Goal: Information Seeking & Learning: Learn about a topic

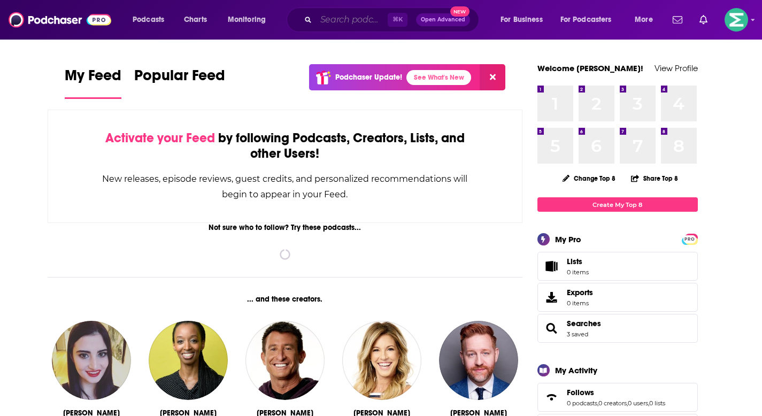
click at [344, 25] on input "Search podcasts, credits, & more..." at bounding box center [352, 19] width 72 height 17
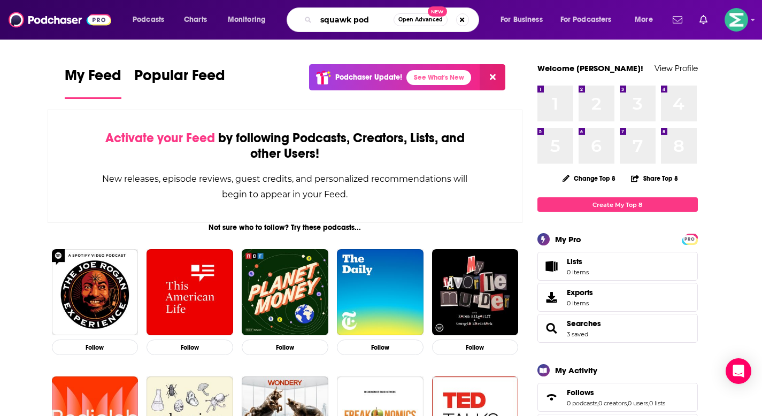
type input "squawk pod"
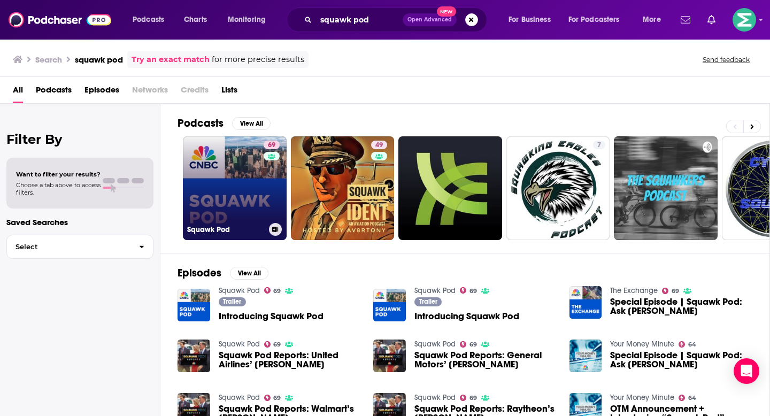
click at [251, 210] on link "69 Squawk Pod" at bounding box center [235, 188] width 104 height 104
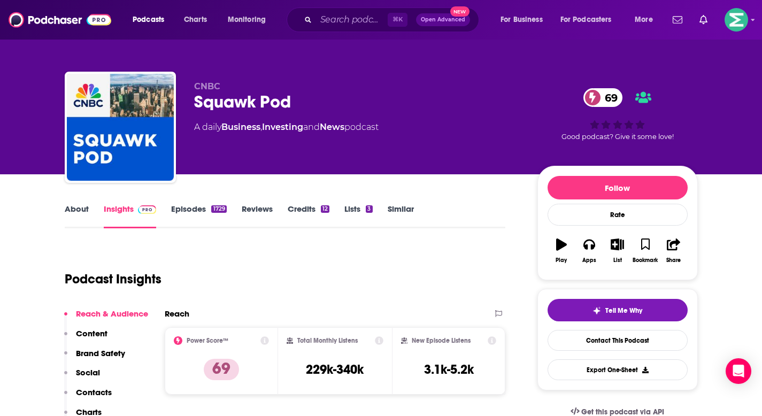
click at [198, 209] on link "Episodes 1729" at bounding box center [198, 216] width 55 height 25
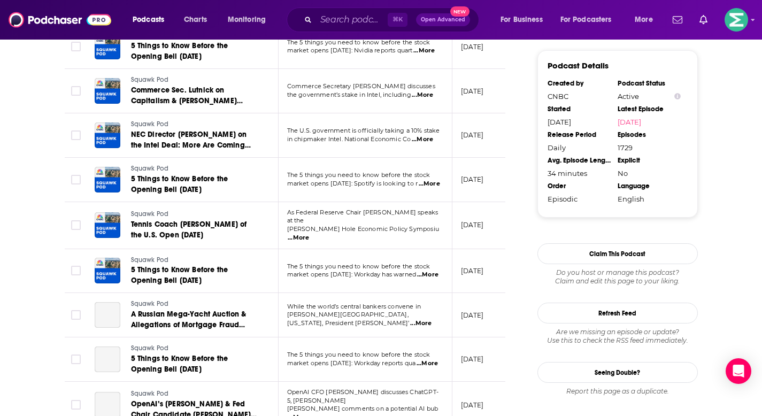
scroll to position [1189, 0]
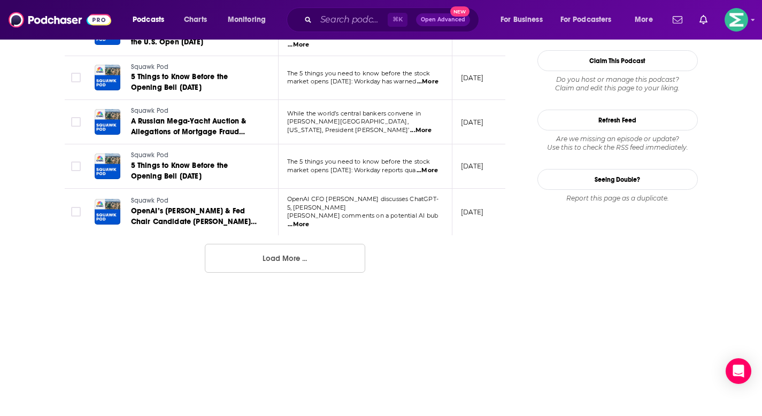
click at [329, 252] on button "Load More ..." at bounding box center [285, 258] width 160 height 29
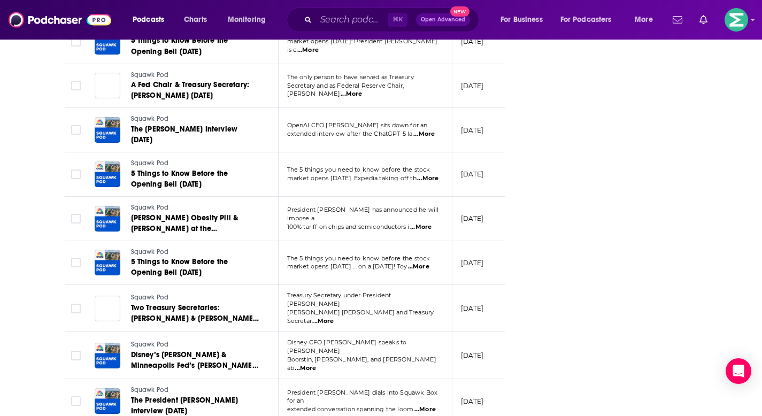
scroll to position [2162, 0]
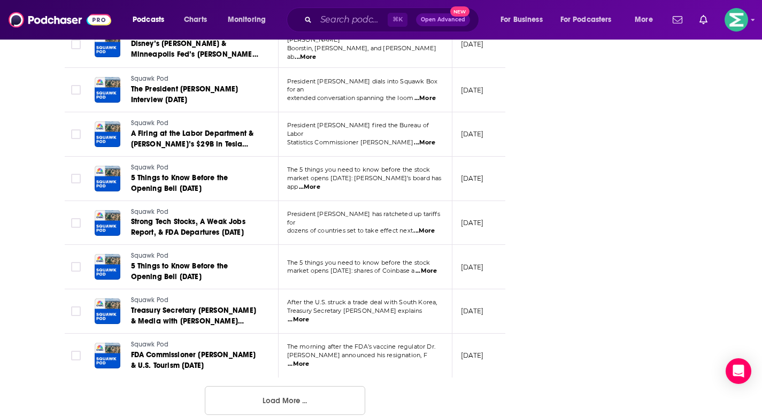
click at [254, 386] on button "Load More ..." at bounding box center [285, 400] width 160 height 29
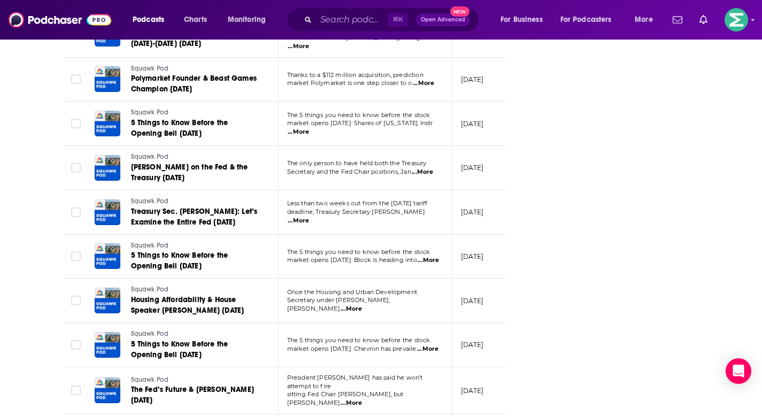
scroll to position [3268, 0]
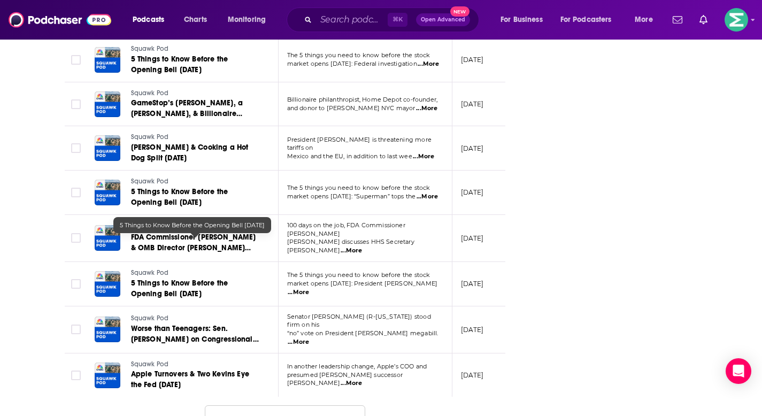
click at [273, 405] on button "Load More ..." at bounding box center [285, 419] width 160 height 29
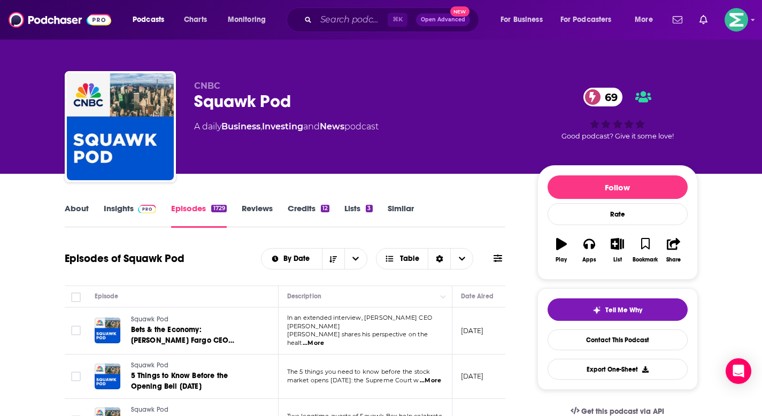
scroll to position [0, 0]
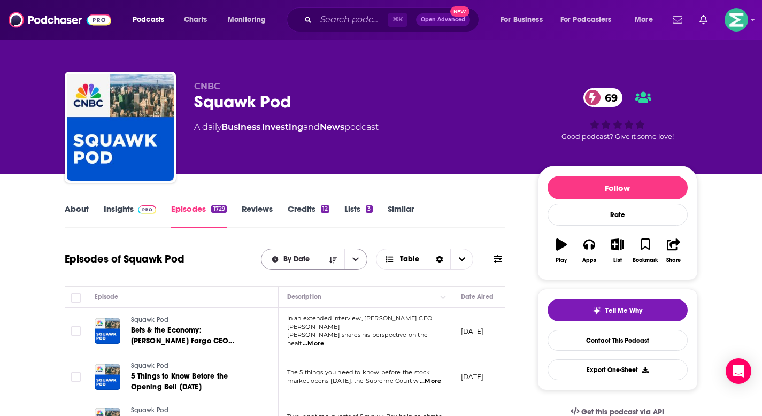
click at [357, 260] on icon "open menu" at bounding box center [355, 259] width 6 height 4
click at [410, 260] on span "Table" at bounding box center [409, 259] width 19 height 7
click at [439, 263] on div "Sort Direction" at bounding box center [439, 259] width 22 height 20
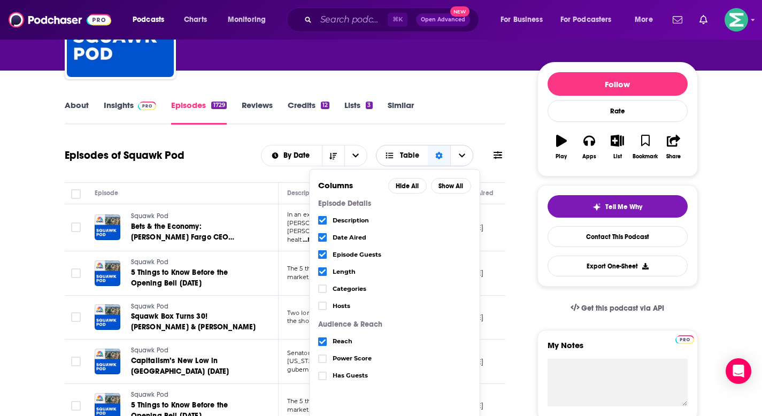
scroll to position [113, 0]
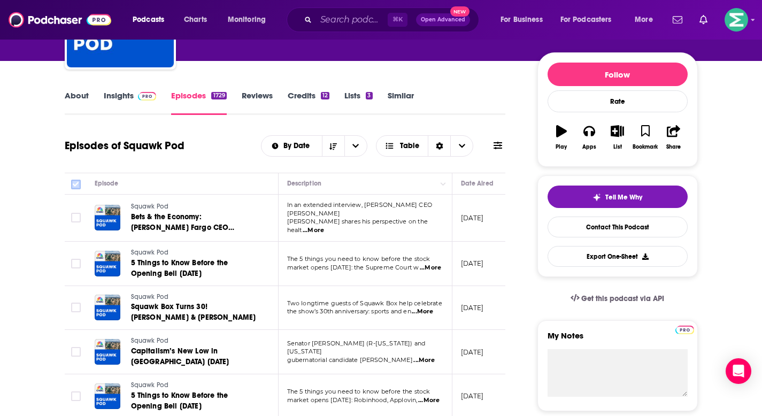
click at [74, 186] on input "Toggle select all" at bounding box center [76, 185] width 10 height 10
checkbox input "true"
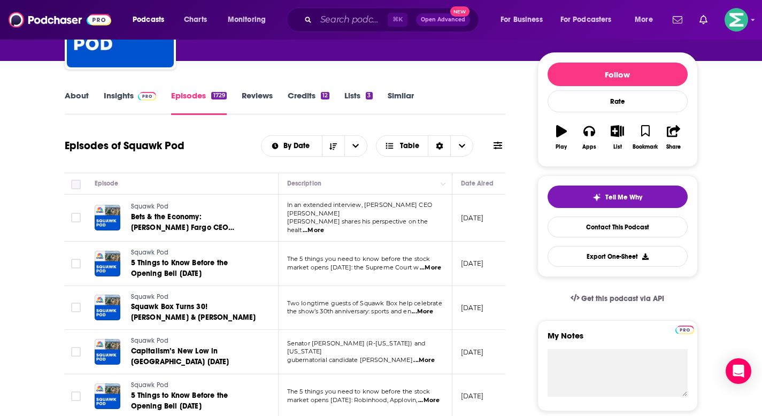
checkbox input "true"
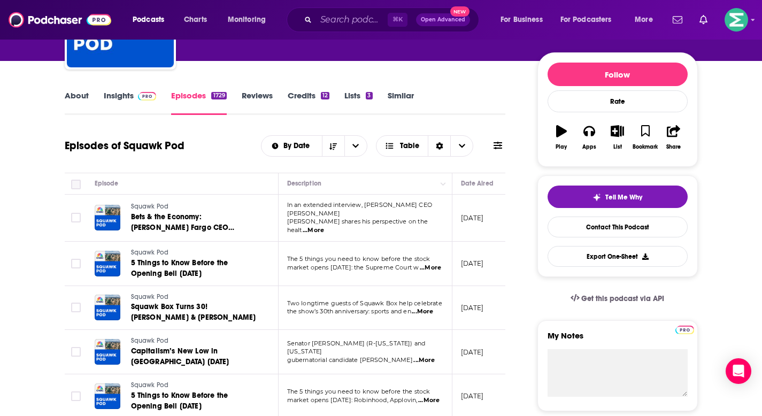
checkbox input "true"
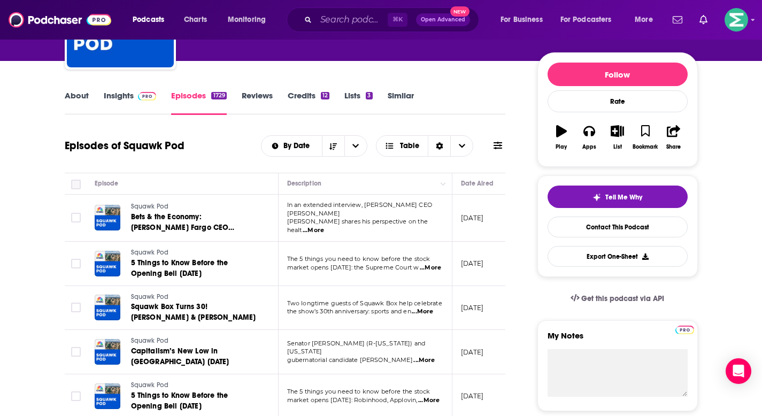
checkbox input "true"
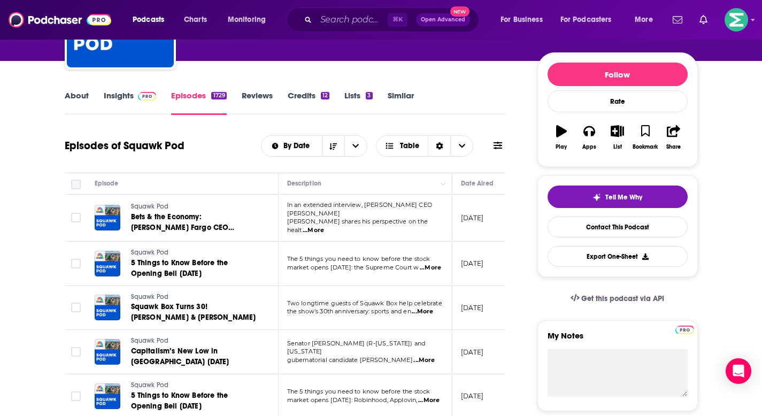
checkbox input "true"
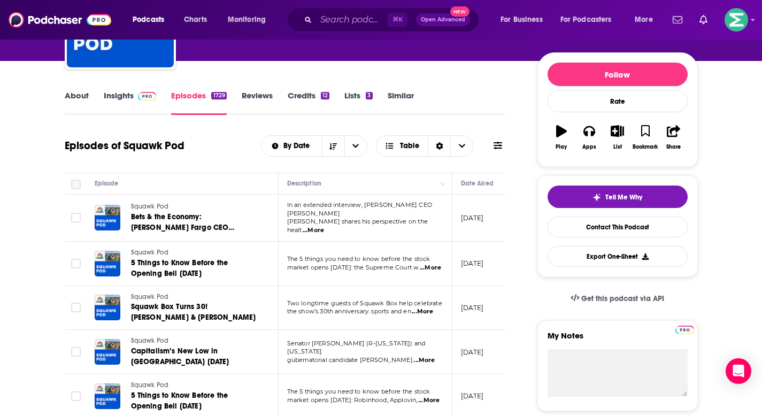
checkbox input "true"
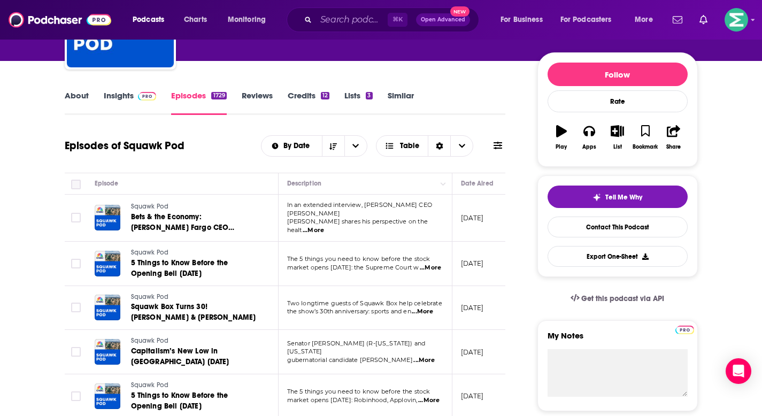
checkbox input "true"
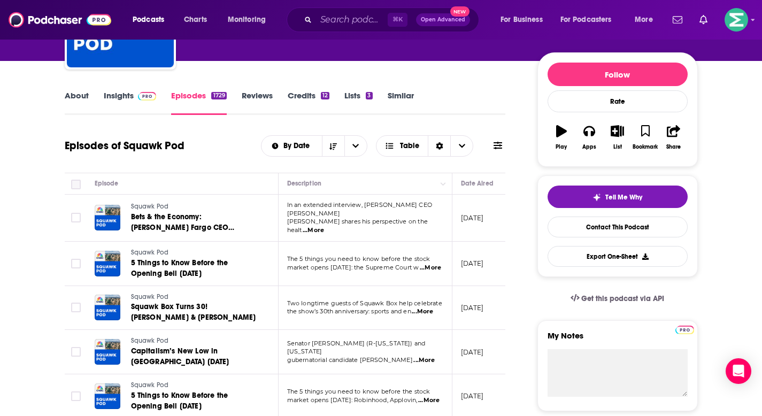
checkbox input "true"
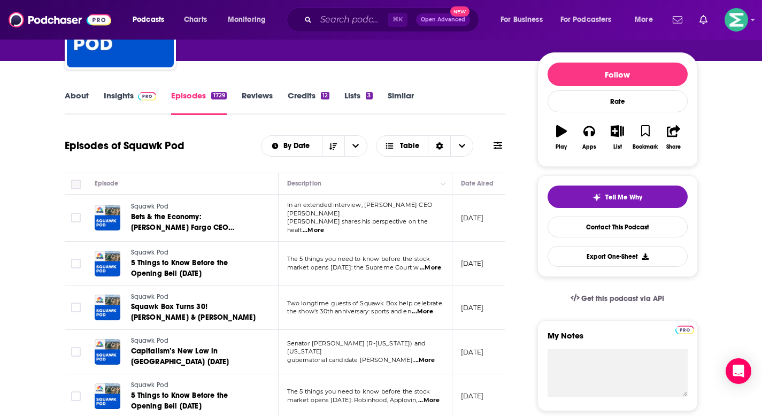
checkbox input "true"
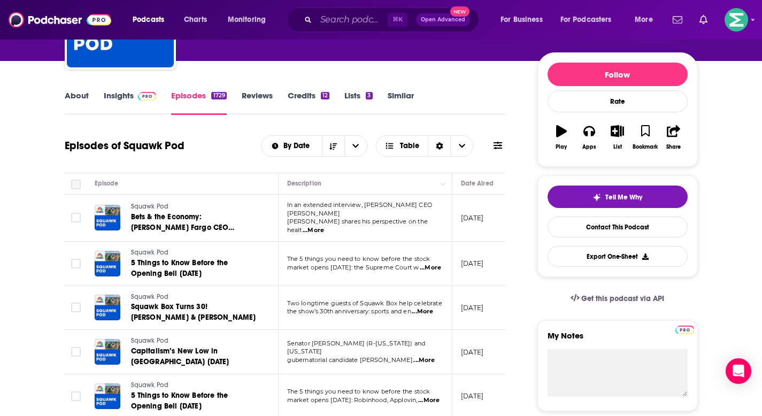
checkbox input "true"
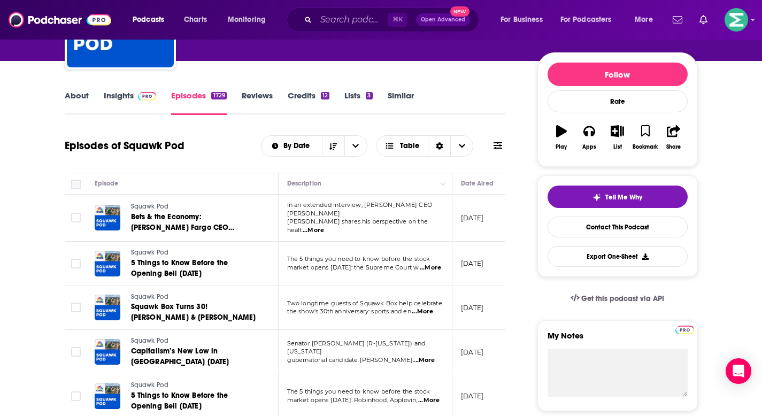
checkbox input "true"
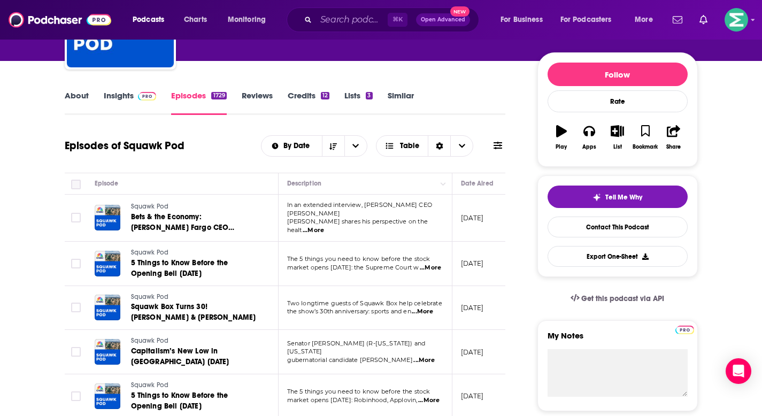
checkbox input "true"
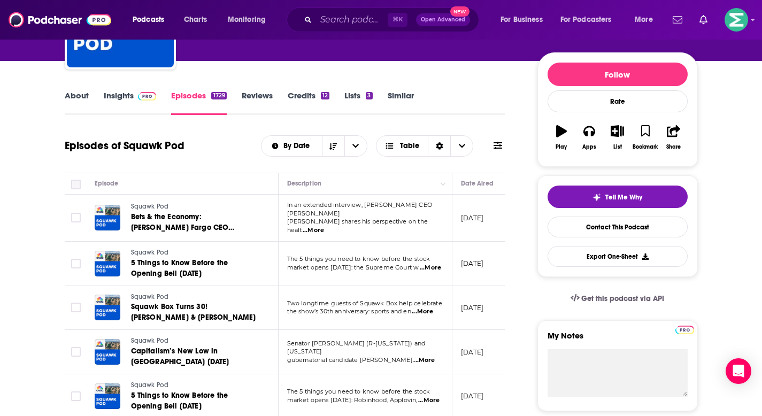
checkbox input "true"
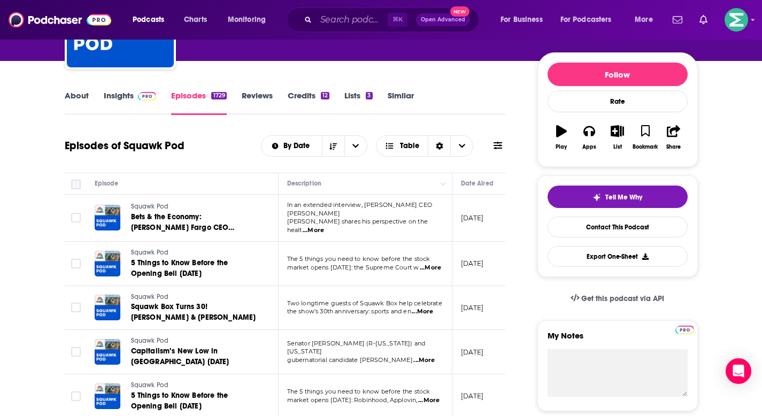
checkbox input "true"
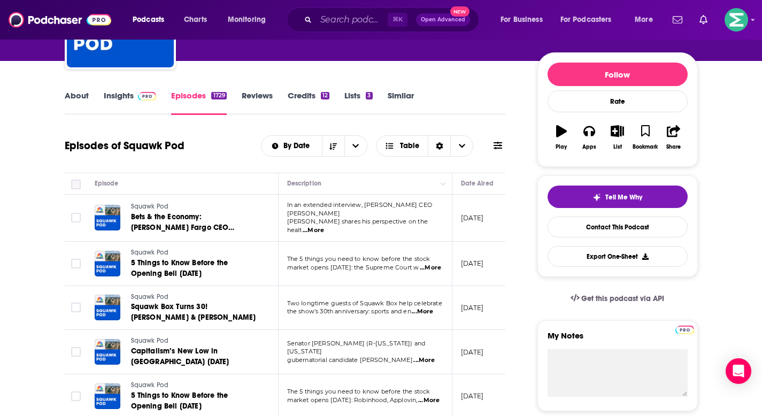
checkbox input "true"
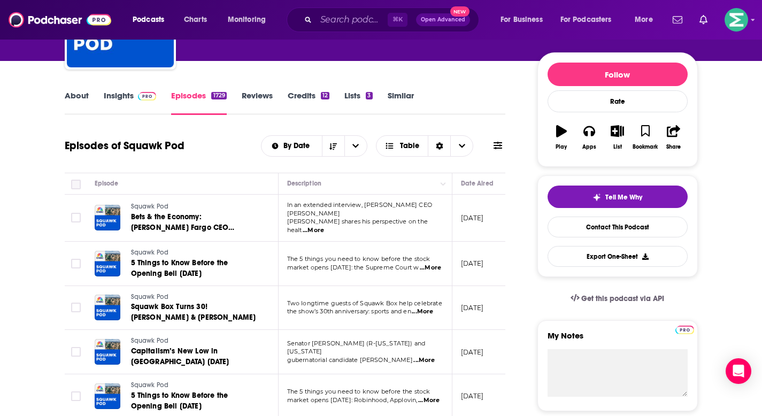
checkbox input "true"
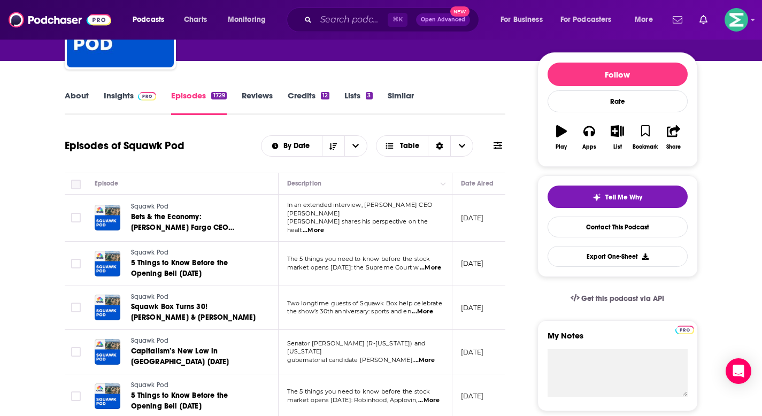
checkbox input "true"
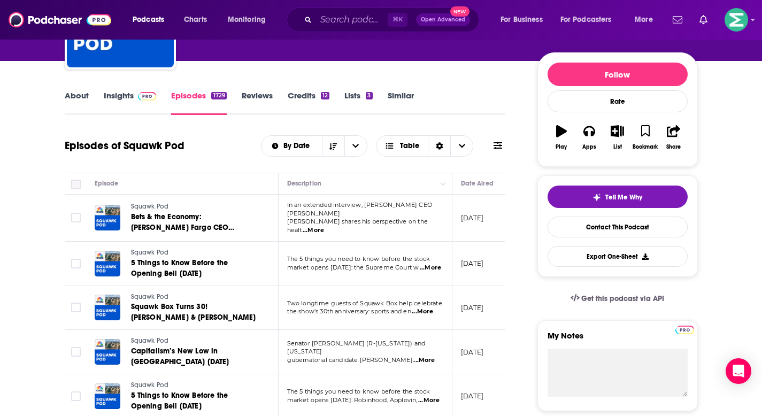
checkbox input "true"
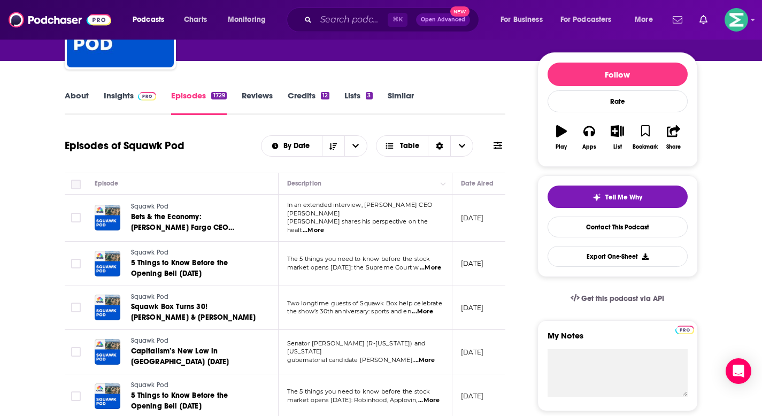
checkbox input "true"
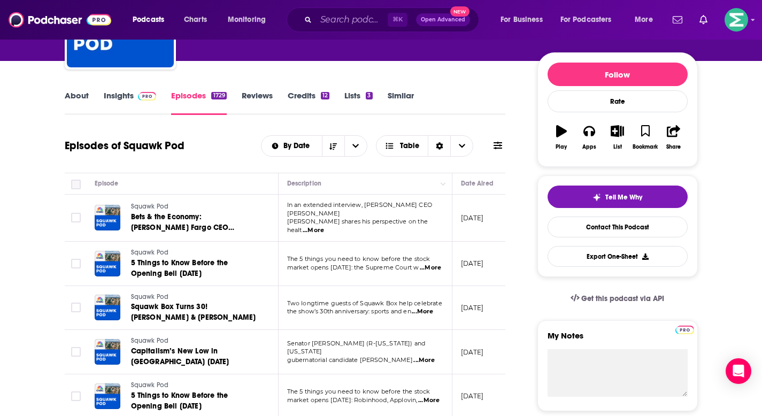
checkbox input "true"
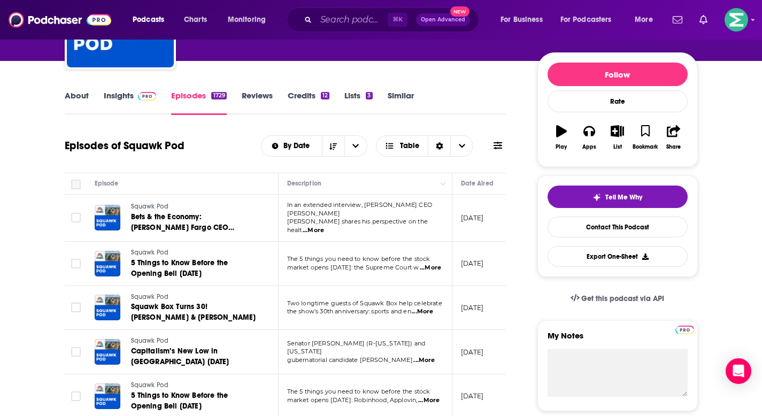
checkbox input "true"
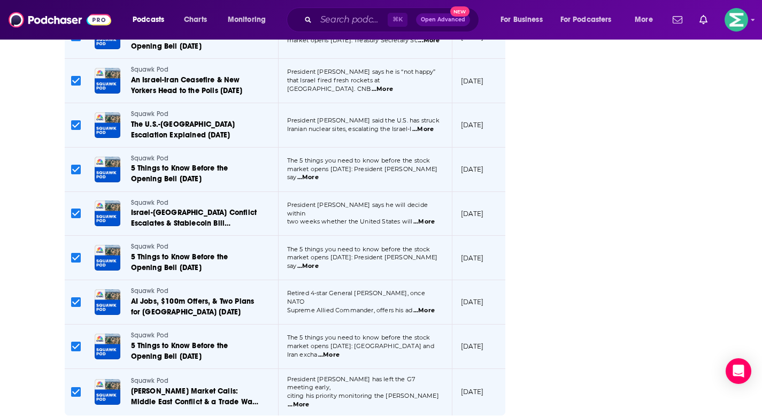
scroll to position [4373, 0]
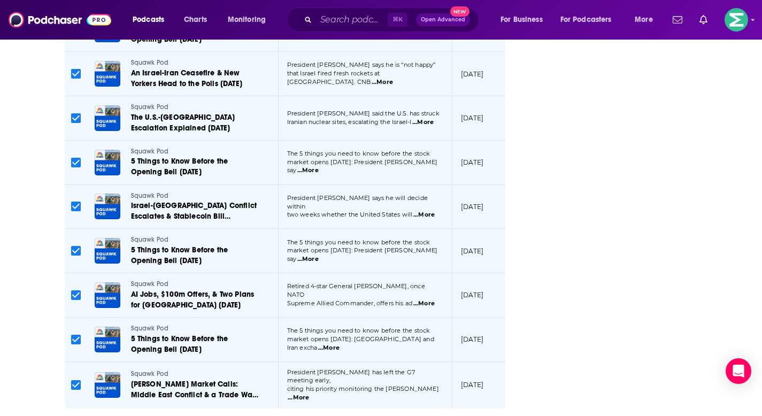
drag, startPoint x: 334, startPoint y: 384, endPoint x: 334, endPoint y: 377, distance: 7.0
checkbox input "false"
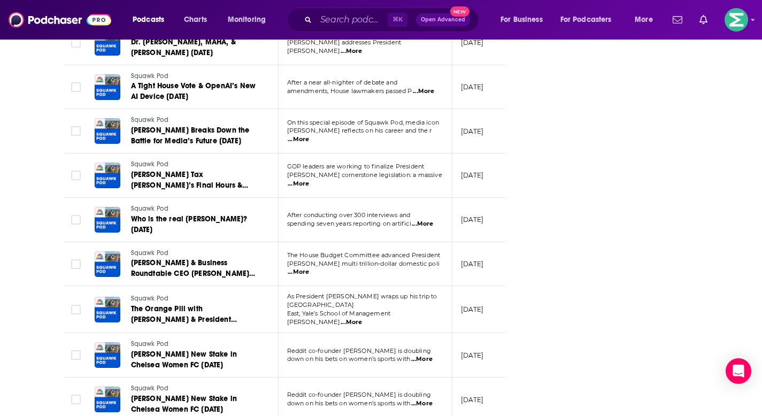
scroll to position [6585, 0]
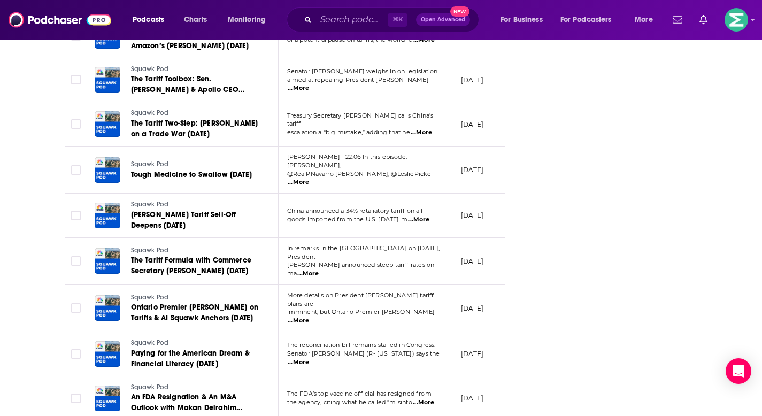
scroll to position [7658, 0]
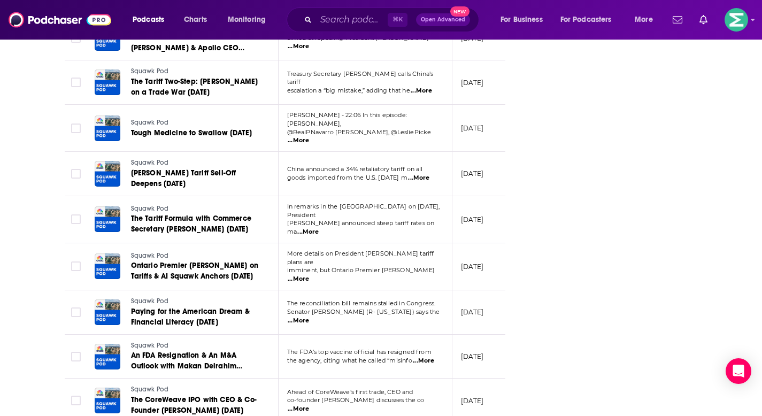
scroll to position [8786, 0]
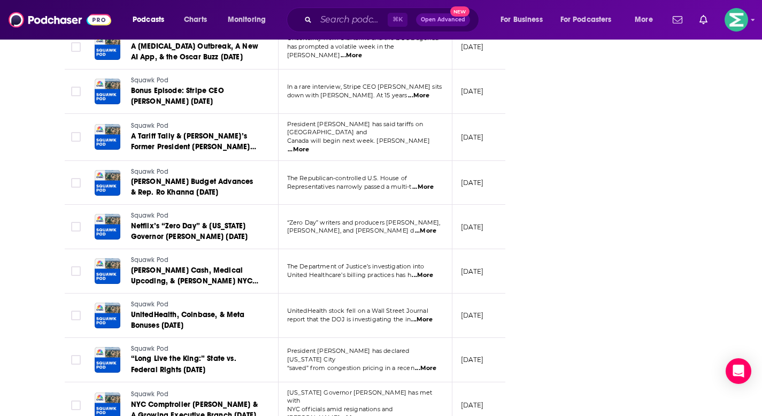
scroll to position [9014, 0]
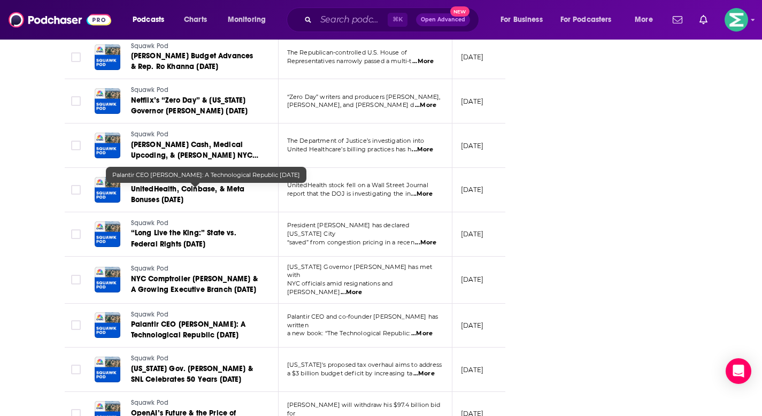
click at [205, 320] on span "Palantir CEO Alex Karp: A Technological Republic 2/18/25" at bounding box center [188, 330] width 115 height 20
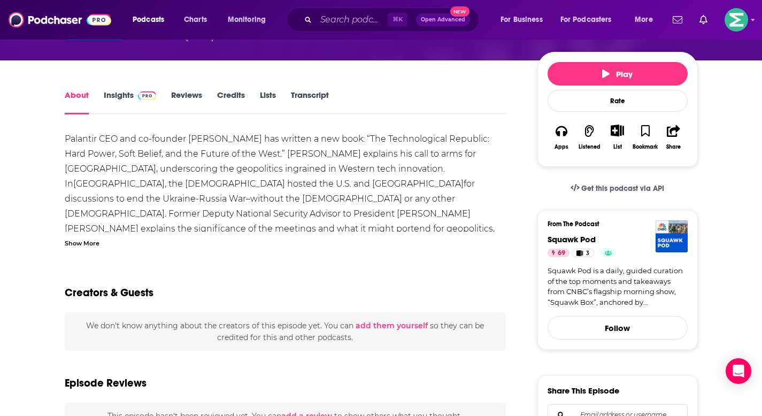
scroll to position [37, 0]
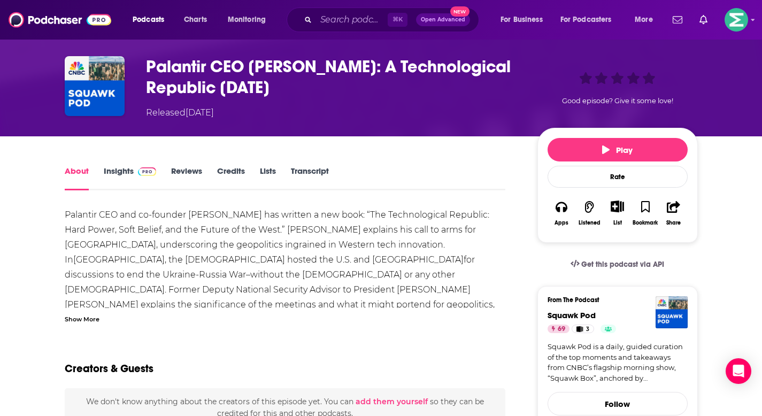
click at [112, 168] on link "Insights" at bounding box center [130, 178] width 53 height 25
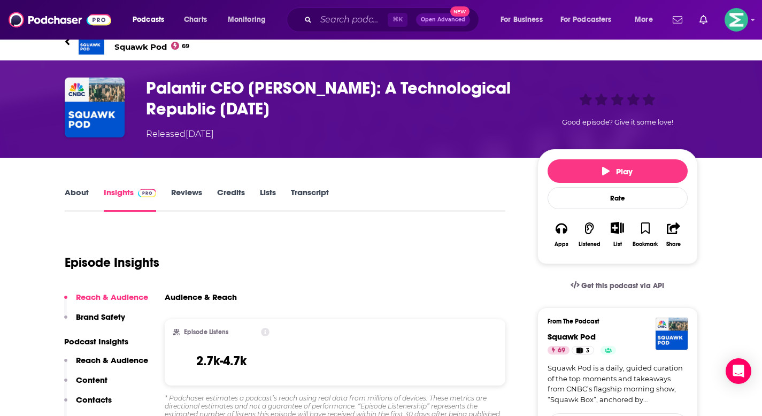
scroll to position [22, 0]
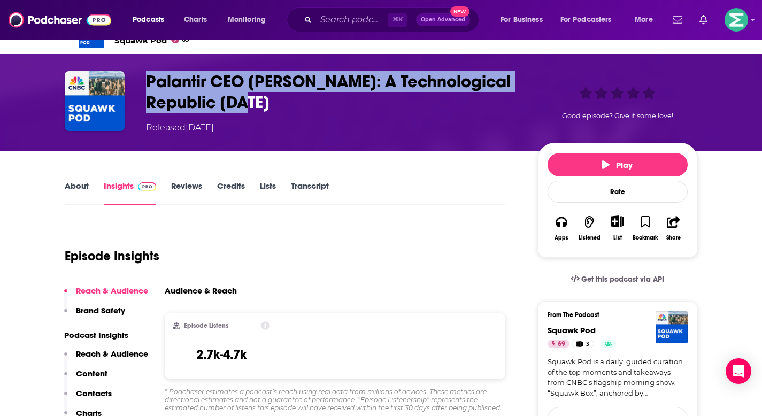
drag, startPoint x: 298, startPoint y: 99, endPoint x: 142, endPoint y: 79, distance: 157.4
click at [142, 79] on div "Palantir CEO Alex Karp: A Technological Republic 2/18/25 Released Tuesday, 18th…" at bounding box center [381, 102] width 633 height 63
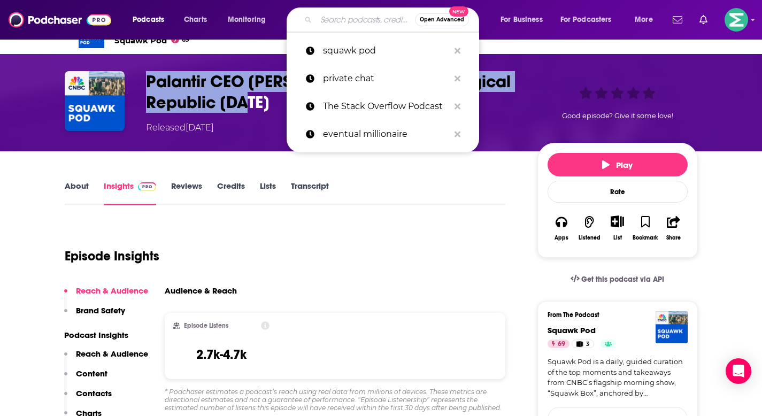
click at [345, 22] on input "Search podcasts, credits, & more..." at bounding box center [365, 19] width 99 height 17
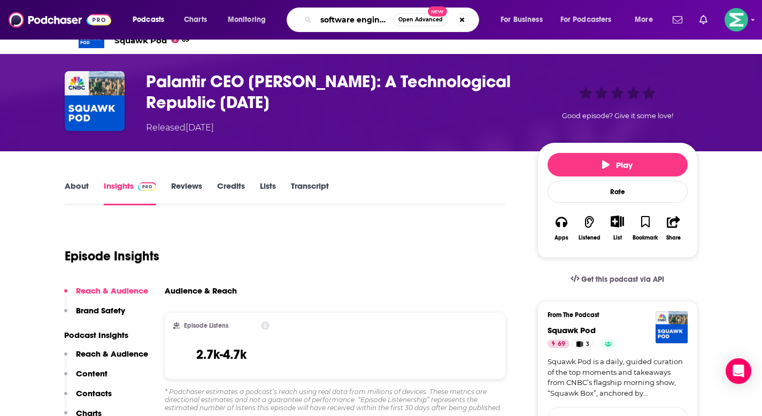
scroll to position [0, 0]
type input "software engineering daily palantir with akshay"
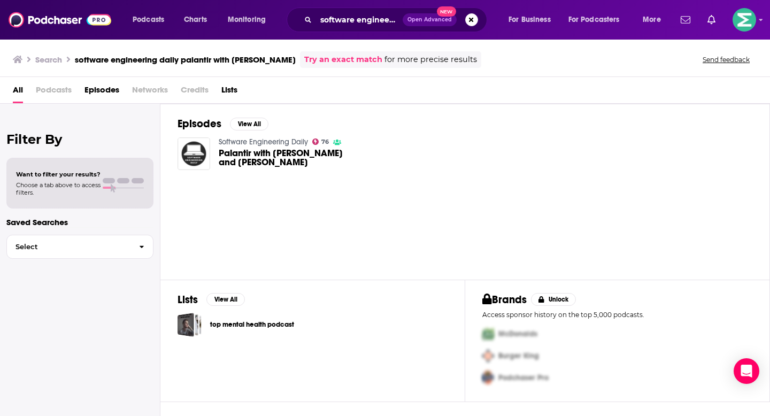
click at [261, 164] on span "Palantir with Akshay Krishnaswamy and Christopher Jeganathan" at bounding box center [290, 158] width 142 height 18
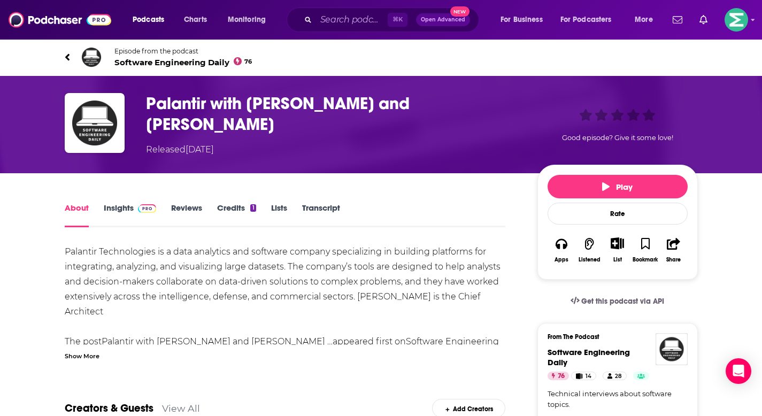
scroll to position [83, 0]
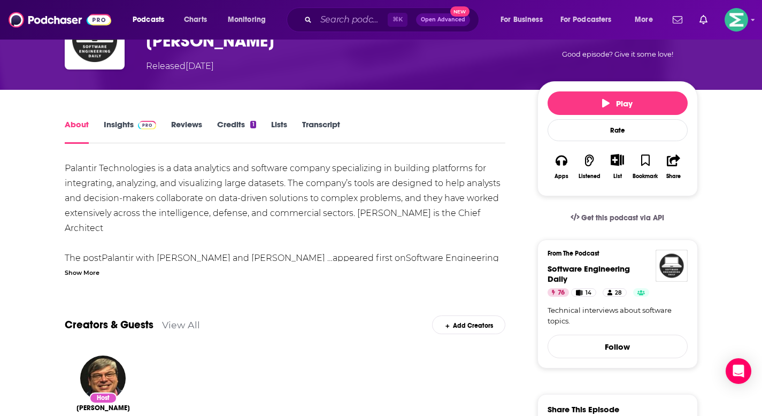
click at [115, 129] on link "Insights" at bounding box center [130, 131] width 53 height 25
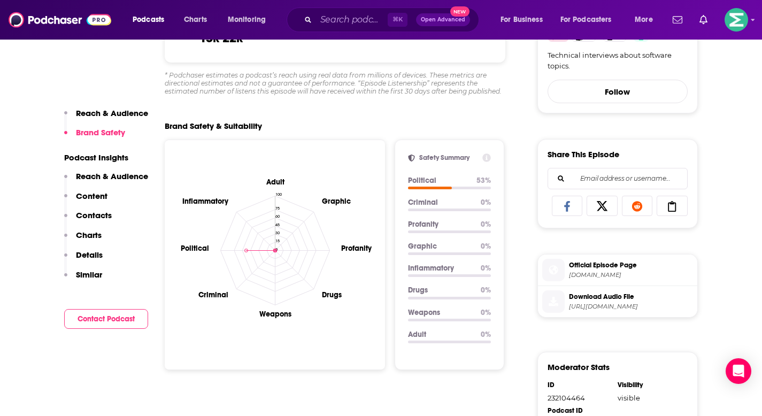
scroll to position [544, 0]
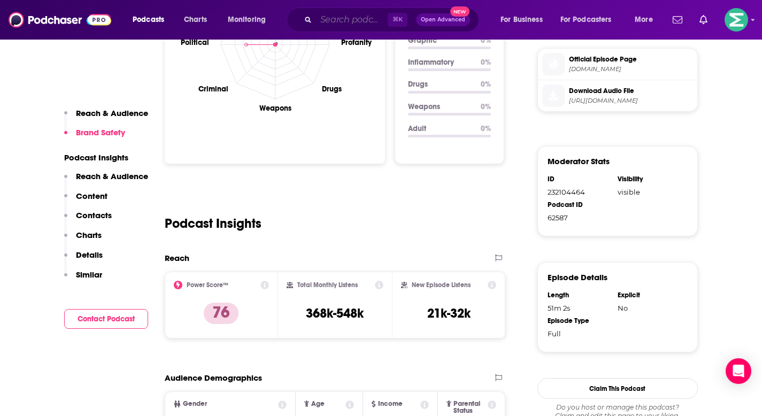
click at [340, 21] on input "Search podcasts, credits, & more..." at bounding box center [352, 19] width 72 height 17
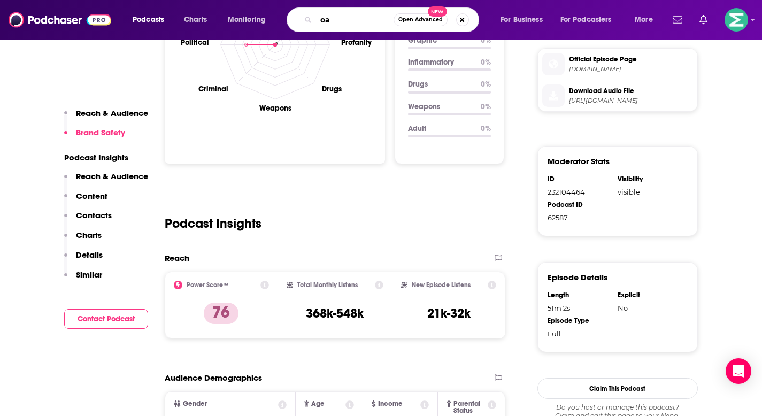
type input "o"
type input "palantir has your info"
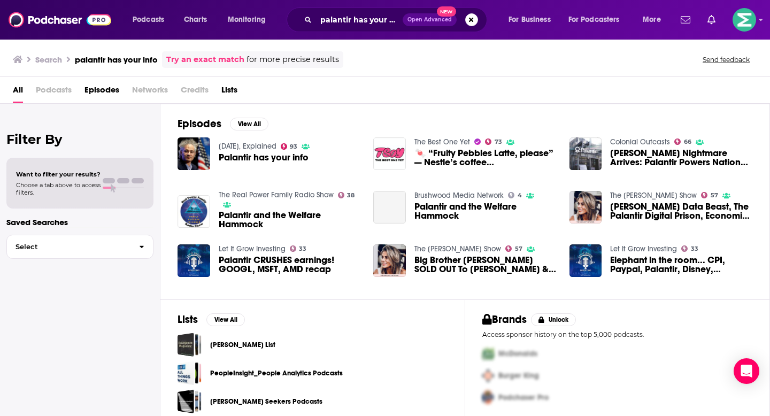
click at [254, 157] on span "Palantir has your info" at bounding box center [264, 157] width 90 height 9
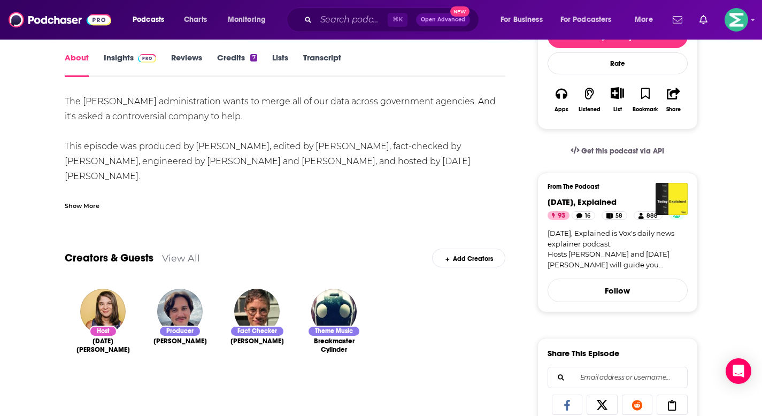
scroll to position [203, 0]
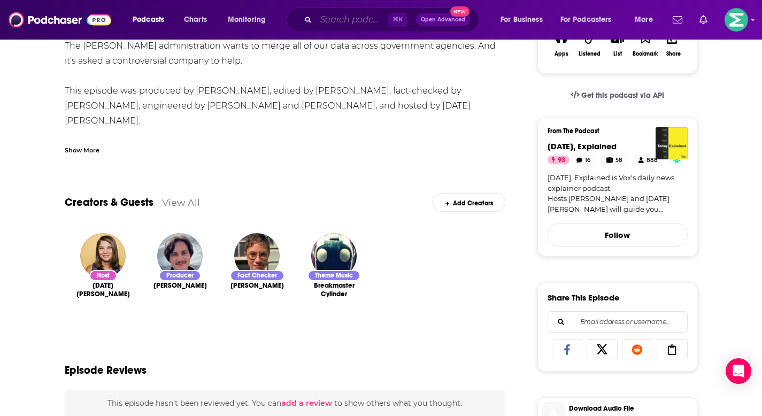
click at [351, 16] on input "Search podcasts, credits, & more..." at bounding box center [352, 19] width 72 height 17
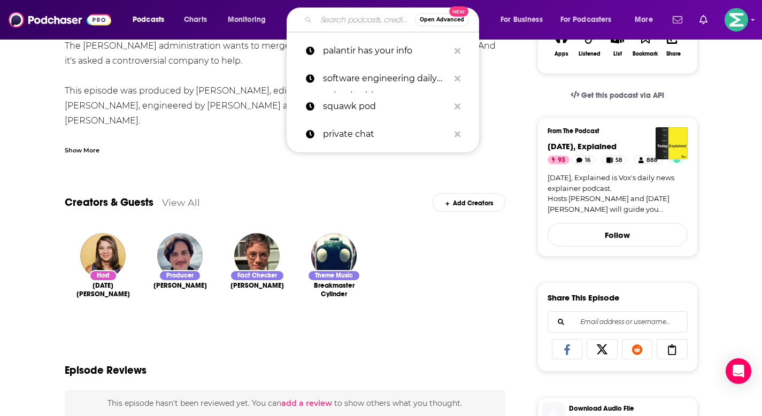
paste input "Palantir CEO Alex Karp on conspiracy theories, short sellers & advice for young…"
type input "Palantir CEO Alex Karp on conspiracy theories, short sellers & advice for young…"
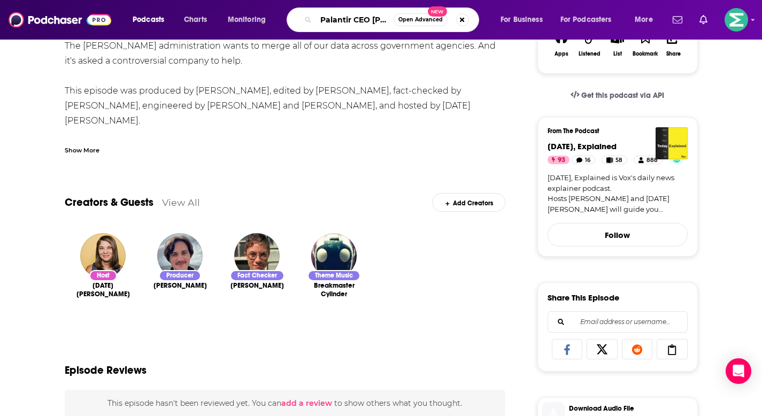
scroll to position [0, 273]
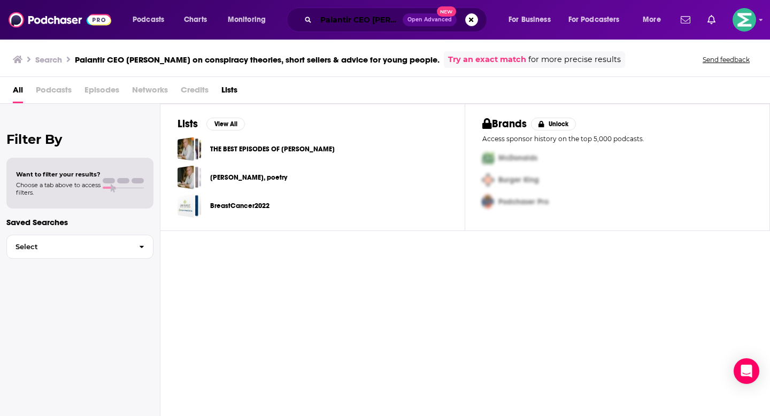
click at [377, 23] on input "Palantir CEO Alex Karp on conspiracy theories, short sellers & advice for young…" at bounding box center [359, 19] width 87 height 17
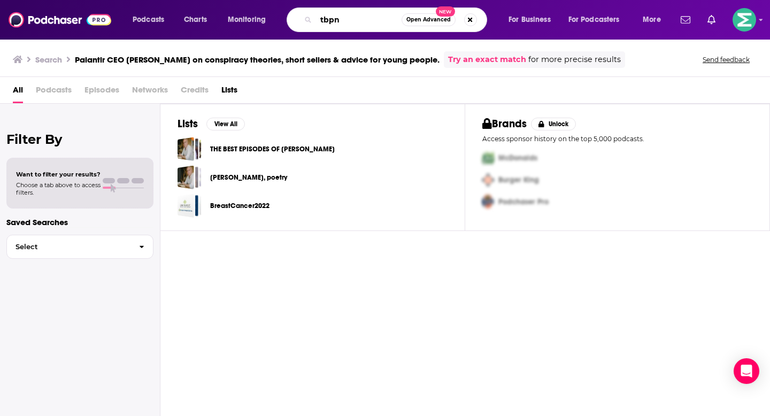
type input "tbpn"
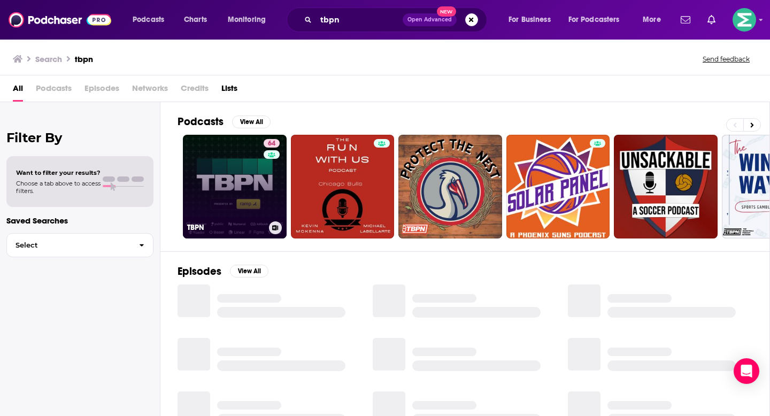
click at [209, 198] on link "64 TBPN" at bounding box center [235, 187] width 104 height 104
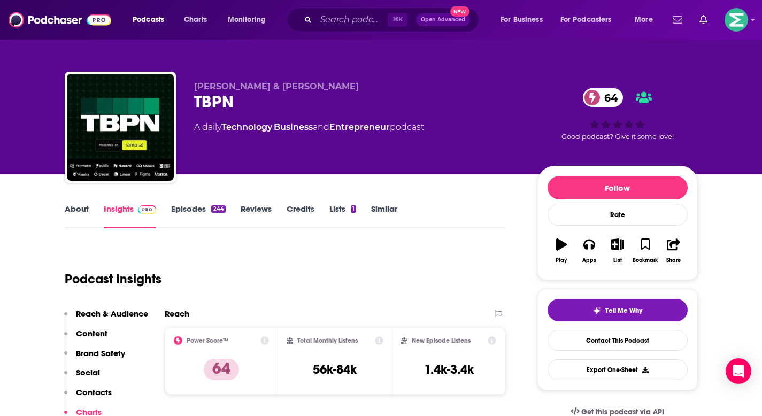
click at [180, 210] on link "Episodes 244" at bounding box center [198, 216] width 54 height 25
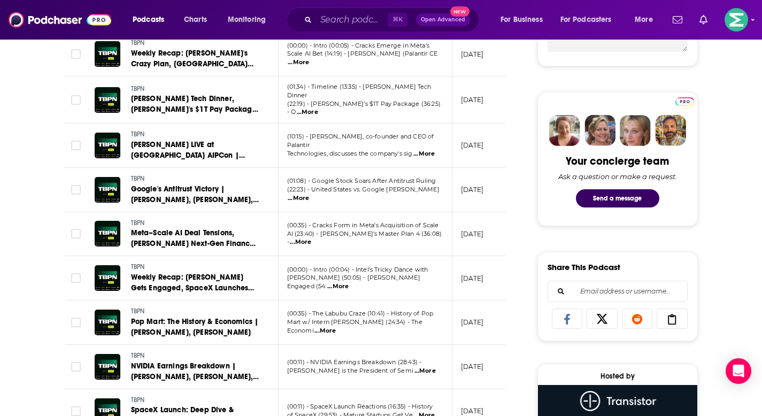
scroll to position [396, 0]
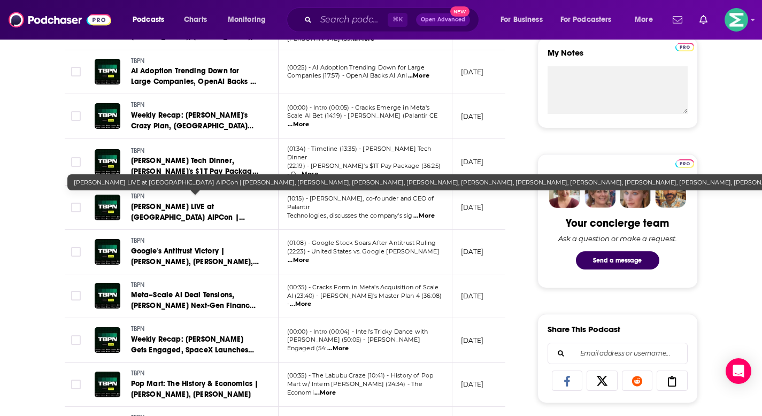
click at [214, 202] on span "Alex Karp LIVE at Palantir AIPCon | David Glazer, Ben Harvatine, Danny Lutkus, …" at bounding box center [192, 238] width 122 height 73
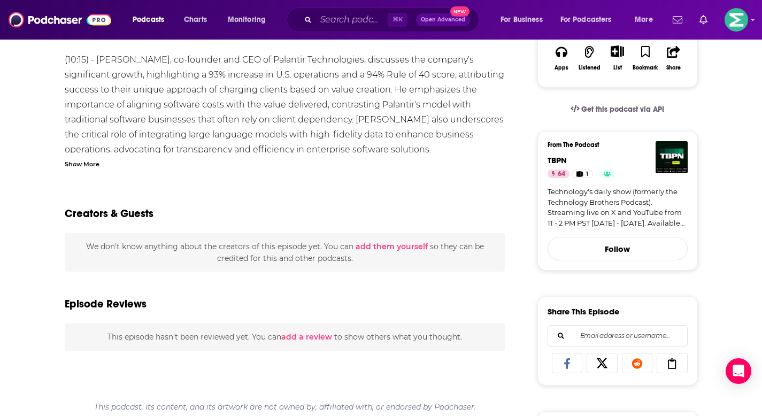
scroll to position [129, 0]
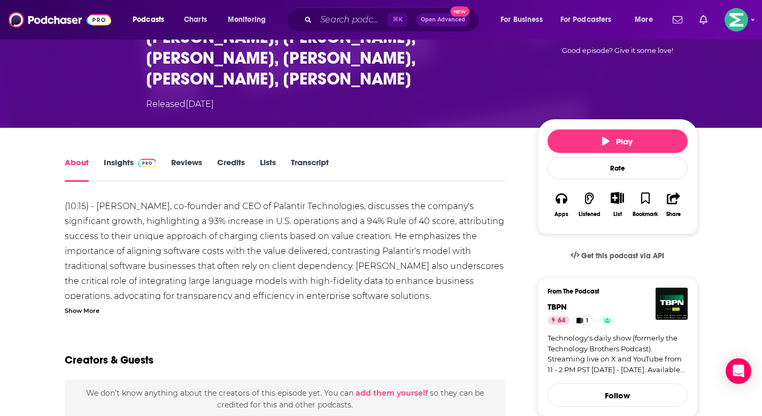
click at [90, 305] on div "Show More" at bounding box center [82, 310] width 35 height 10
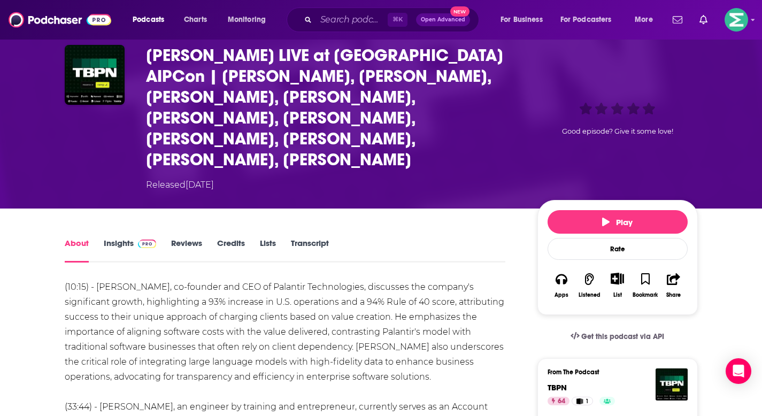
scroll to position [95, 0]
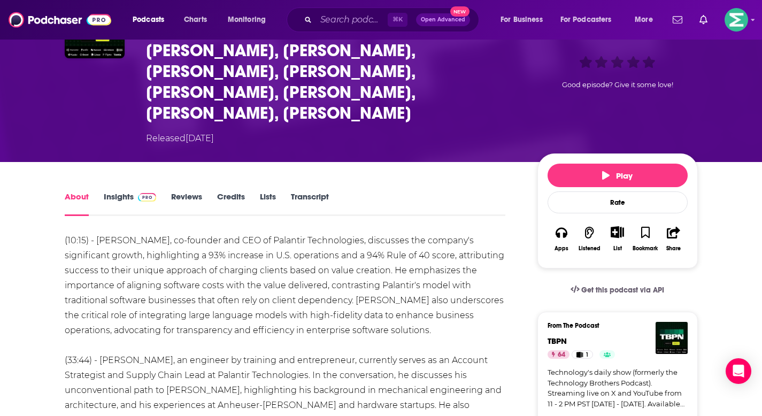
click at [108, 191] on link "Insights" at bounding box center [130, 203] width 53 height 25
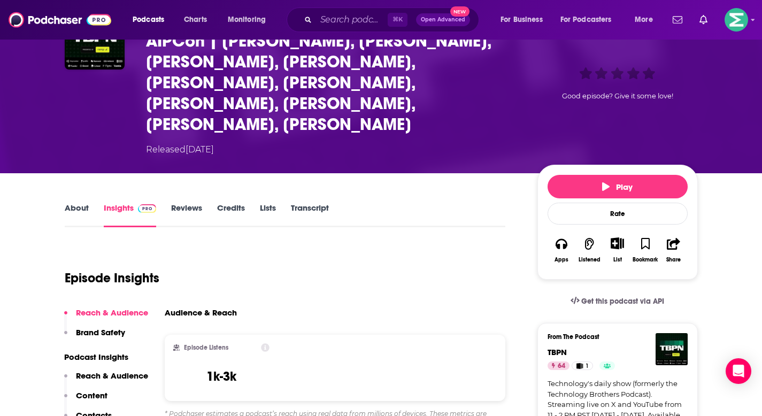
scroll to position [90, 0]
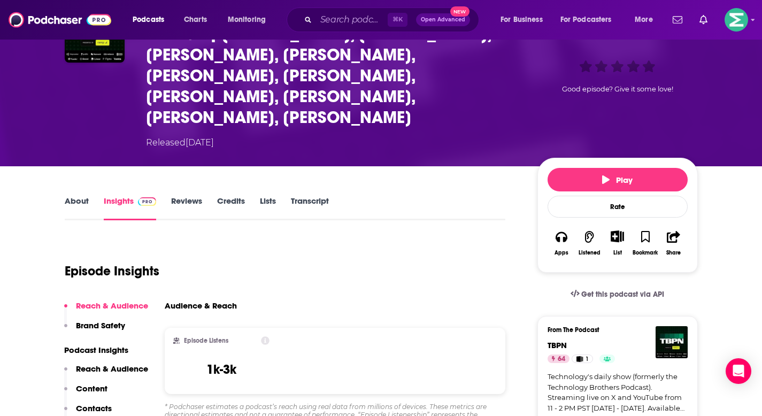
click at [87, 196] on link "About" at bounding box center [77, 208] width 24 height 25
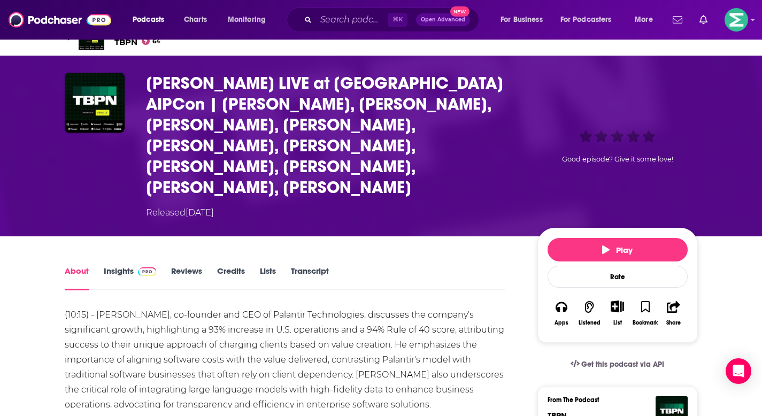
scroll to position [74, 0]
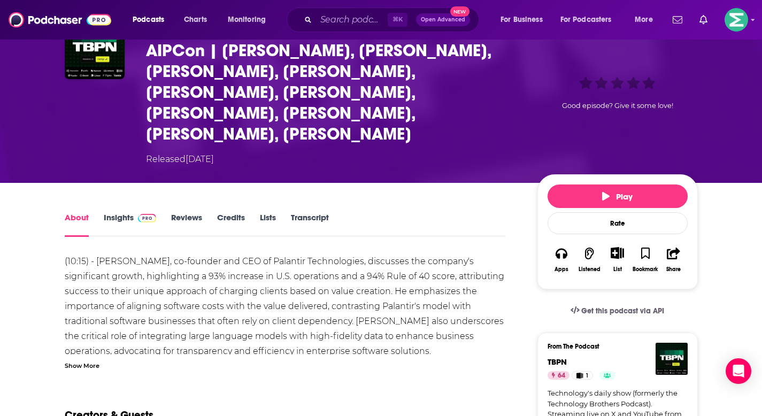
click at [99, 360] on div "Show More" at bounding box center [285, 365] width 441 height 10
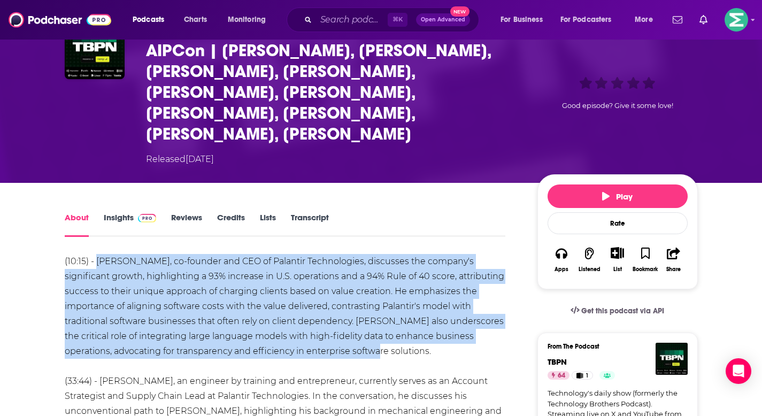
drag, startPoint x: 293, startPoint y: 324, endPoint x: 98, endPoint y: 236, distance: 213.4
click at [98, 254] on li "(10:15) - Alex Karp, co-founder and CEO of Palantir Technologies, discusses the…" at bounding box center [285, 306] width 441 height 105
copy li "Alex Karp, co-founder and CEO of Palantir Technologies, discusses the company's…"
click at [355, 21] on input "Search podcasts, credits, & more..." at bounding box center [352, 19] width 72 height 17
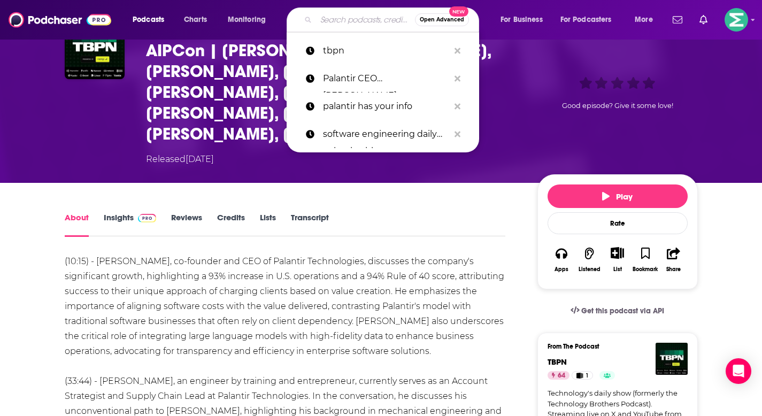
paste input "This Is Palantir's Vision for Changing How the US Does Defense Spending"
type input "This Is Palantir's Vision for Changing How the US Does Defense Spending"
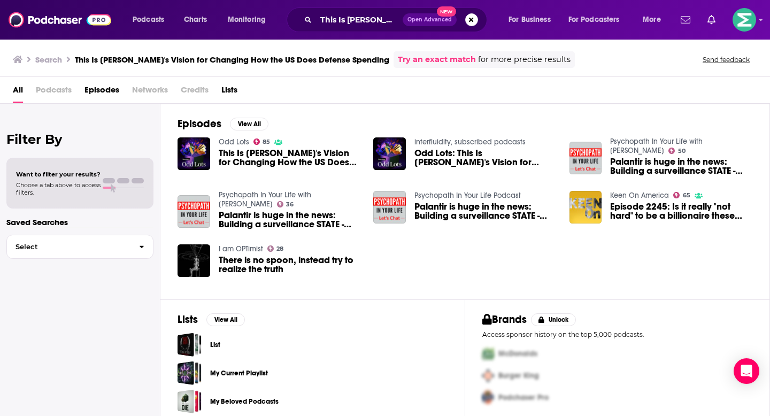
click at [228, 165] on span "This Is Palantir's Vision for Changing How the US Does Defense Spending" at bounding box center [290, 158] width 142 height 18
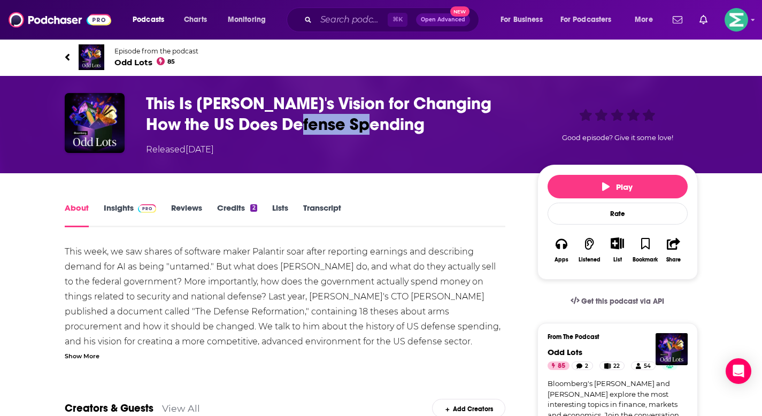
drag, startPoint x: 322, startPoint y: 133, endPoint x: 306, endPoint y: 123, distance: 19.2
click at [255, 118] on h1 "This Is Palantir's Vision for Changing How the US Does Defense Spending" at bounding box center [333, 114] width 374 height 42
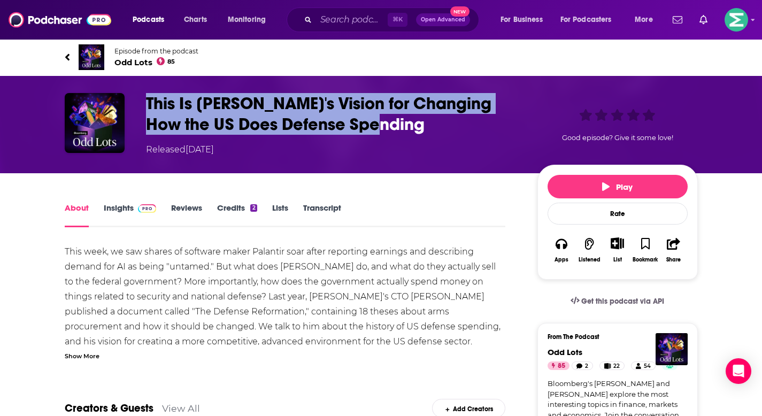
drag, startPoint x: 364, startPoint y: 134, endPoint x: 142, endPoint y: 96, distance: 225.0
click at [131, 97] on div "This Is Palantir's Vision for Changing How the US Does Defense Spending Release…" at bounding box center [381, 124] width 633 height 63
copy div "This Is Palantir's Vision for Changing How the US Does Defense Spending"
click at [107, 205] on link "Insights" at bounding box center [130, 215] width 53 height 25
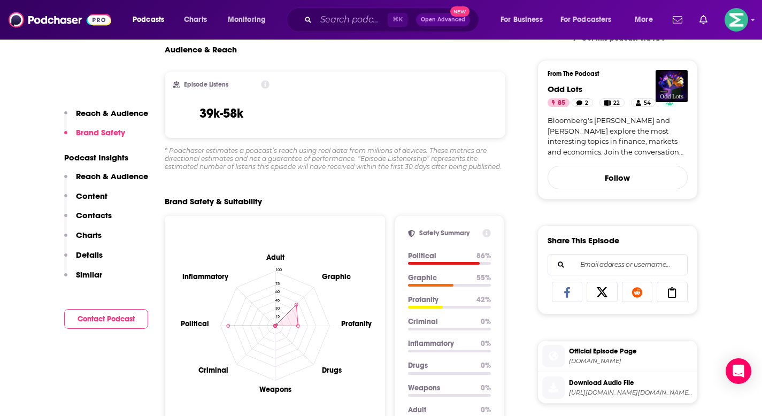
scroll to position [627, 0]
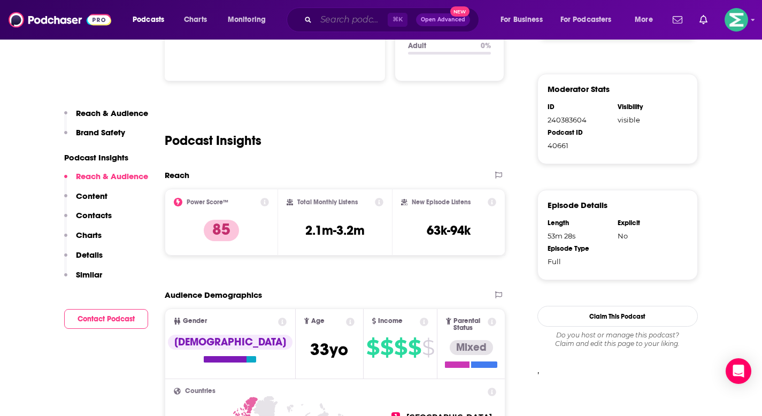
click at [358, 18] on input "Search podcasts, credits, & more..." at bounding box center [352, 19] width 72 height 17
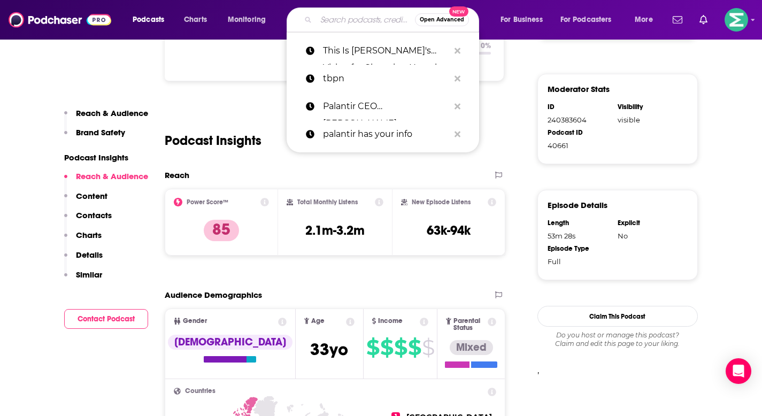
paste input "#190 Shyam Sankar - Chief Technology Officer of Palantir: The Future of Warfare"
type input "#190 Shyam Sankar - Chief Technology Officer of Palantir: The Future of Warfare"
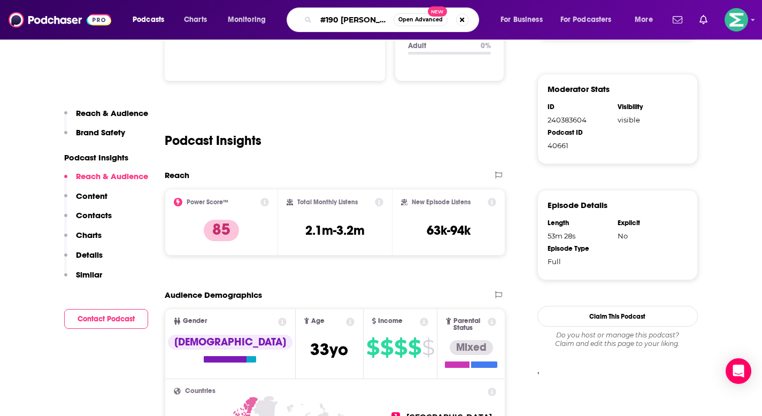
scroll to position [0, 246]
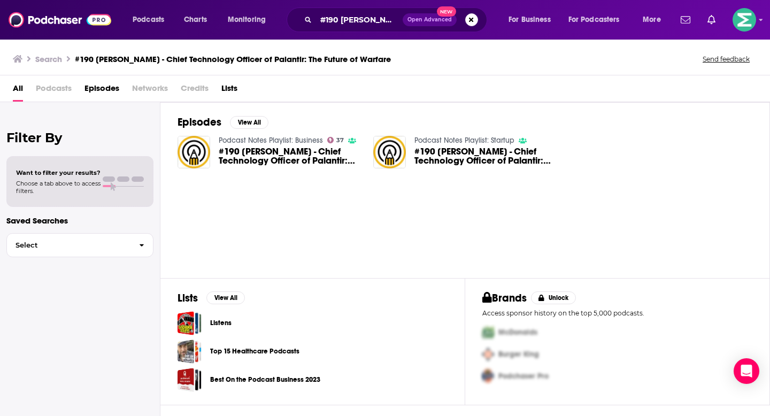
click at [294, 154] on span "#190 Shyam Sankar - Chief Technology Officer of Palantir: The Future of Warfare" at bounding box center [290, 156] width 142 height 18
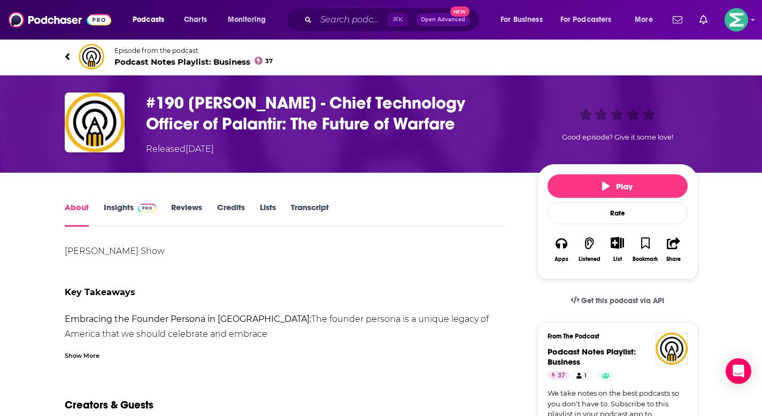
scroll to position [18, 0]
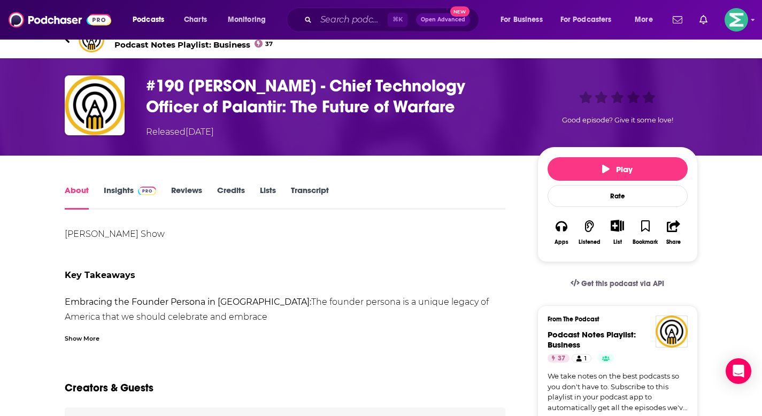
click at [134, 193] on span at bounding box center [145, 190] width 23 height 10
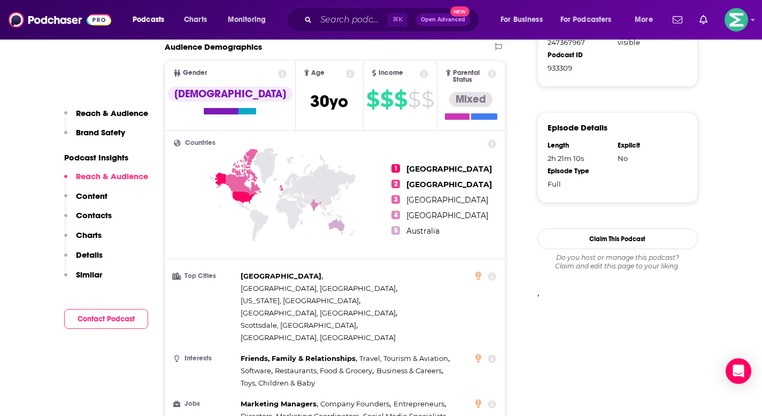
scroll to position [737, 0]
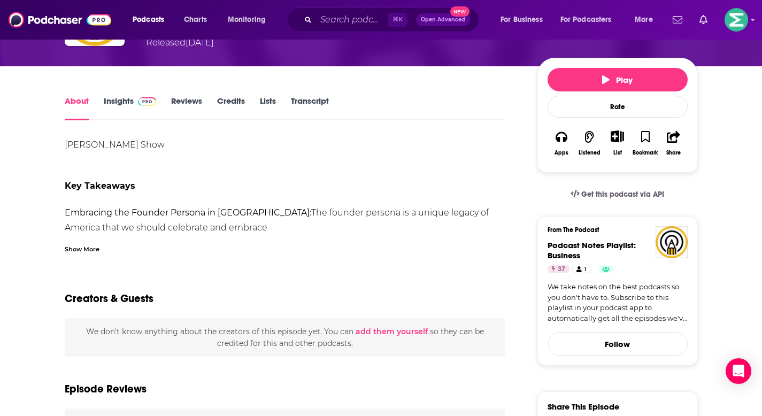
scroll to position [122, 0]
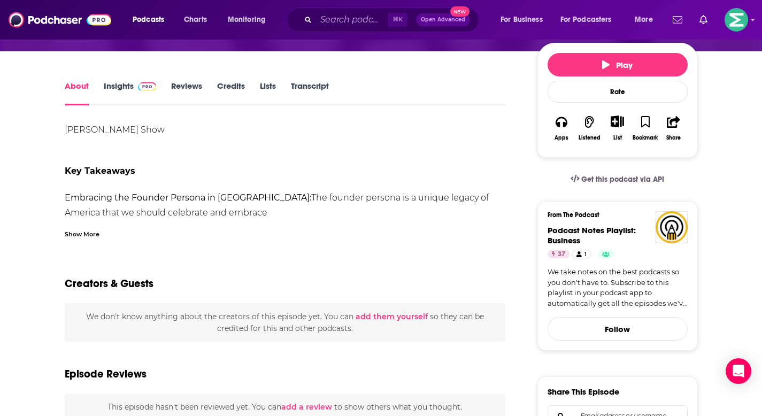
click at [88, 236] on div "Show More" at bounding box center [82, 233] width 35 height 10
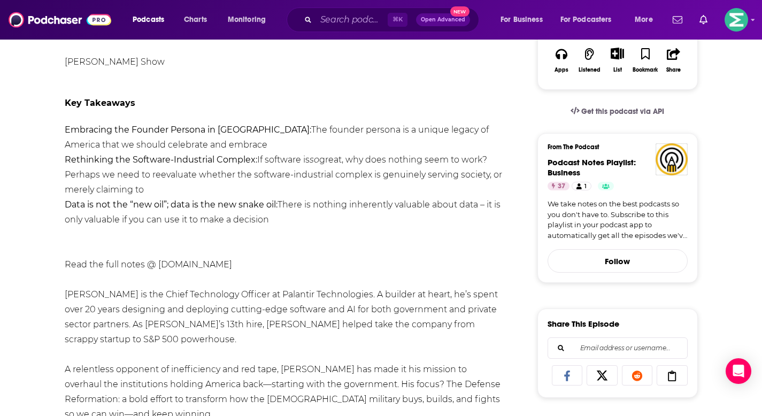
scroll to position [0, 0]
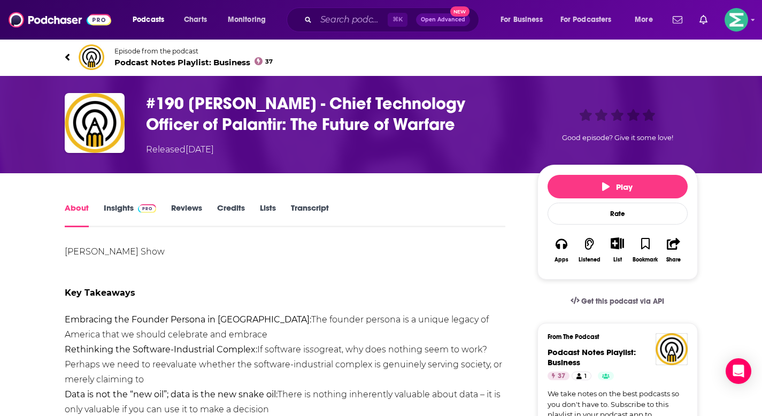
drag, startPoint x: 123, startPoint y: 215, endPoint x: 146, endPoint y: 220, distance: 23.5
click at [123, 214] on link "Insights" at bounding box center [130, 215] width 53 height 25
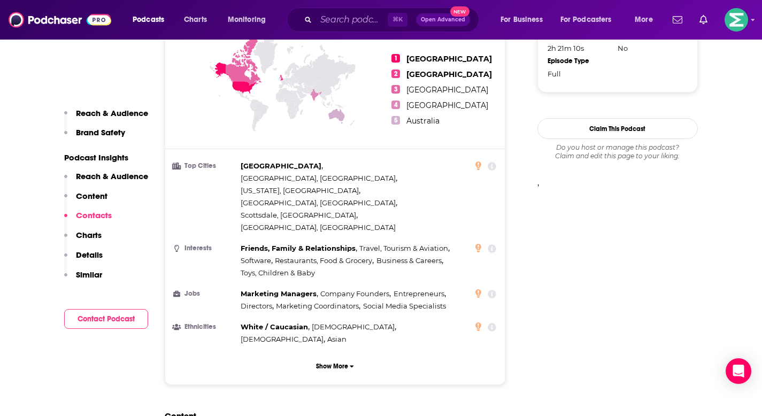
scroll to position [256, 0]
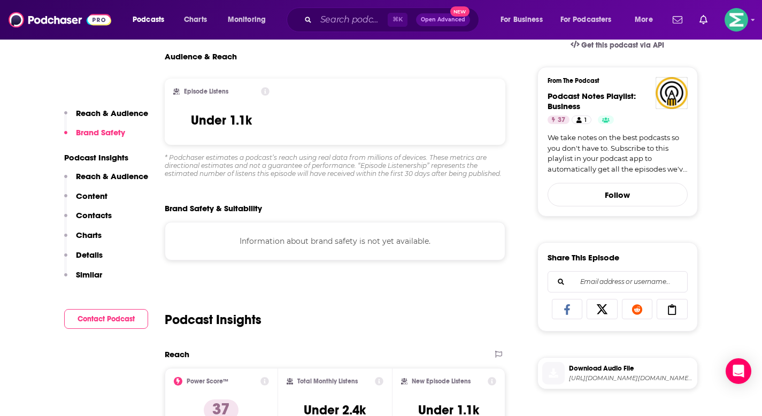
click at [96, 154] on p "Podcast Insights" at bounding box center [106, 157] width 84 height 10
click at [95, 156] on p "Podcast Insights" at bounding box center [106, 157] width 84 height 10
drag, startPoint x: 95, startPoint y: 158, endPoint x: 165, endPoint y: 166, distance: 71.0
click at [95, 158] on p "Podcast Insights" at bounding box center [106, 157] width 84 height 10
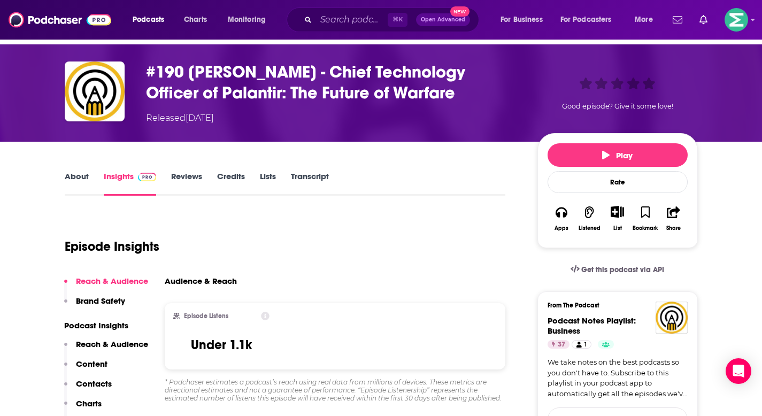
scroll to position [0, 0]
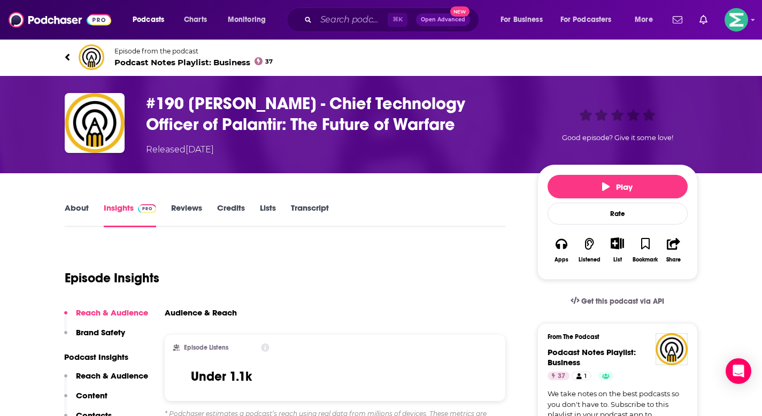
click at [195, 64] on span "Podcast Notes Playlist: Business 37" at bounding box center [193, 62] width 159 height 10
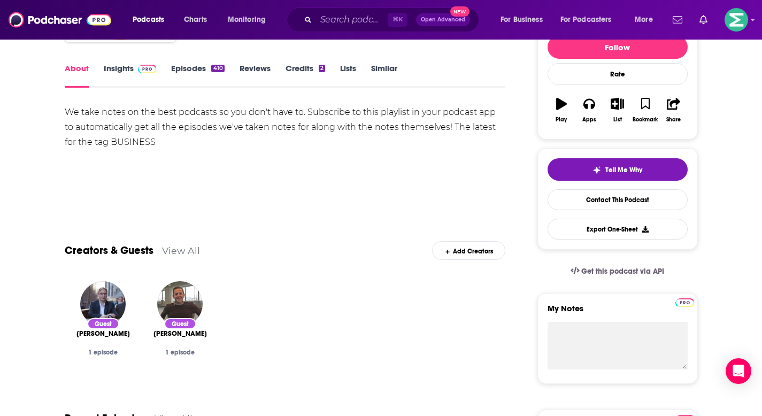
scroll to position [339, 0]
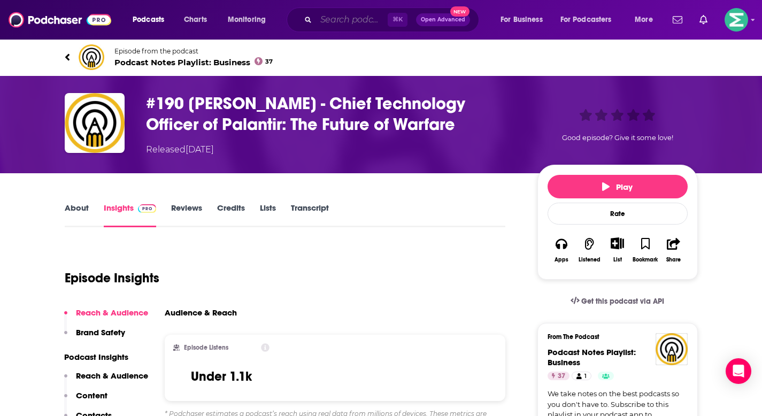
click at [357, 22] on input "Search podcasts, credits, & more..." at bounding box center [352, 19] width 72 height 17
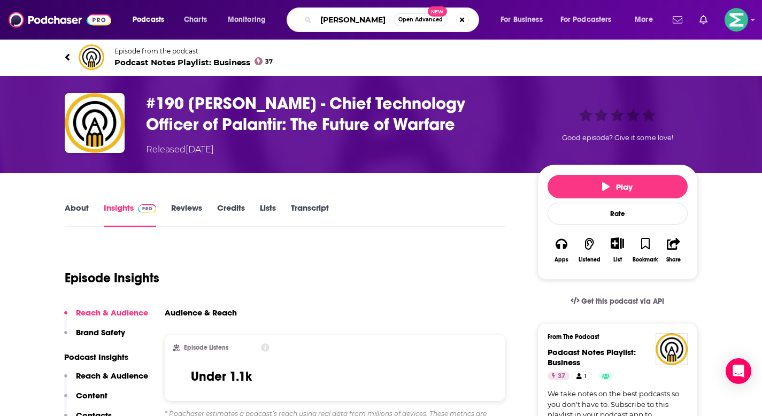
type input "shawn ryan show"
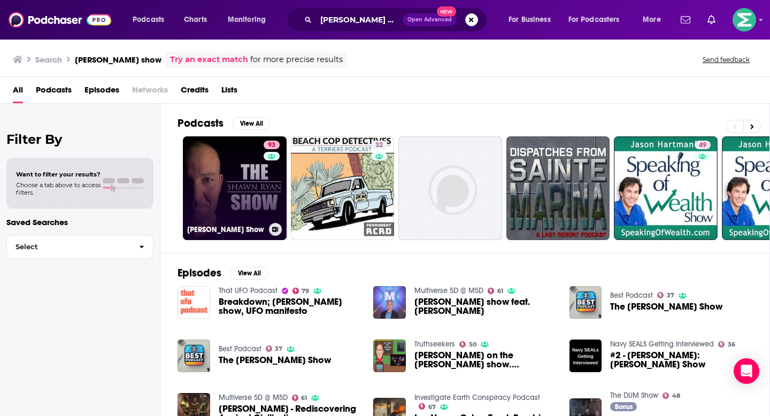
click at [233, 181] on link "93 Shawn Ryan Show" at bounding box center [235, 188] width 104 height 104
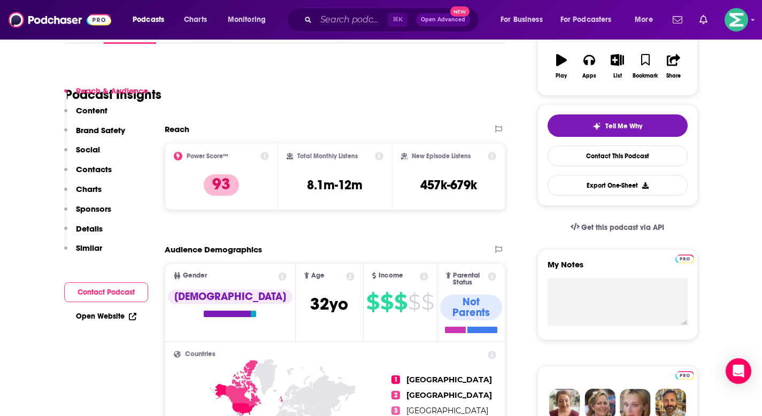
scroll to position [242, 0]
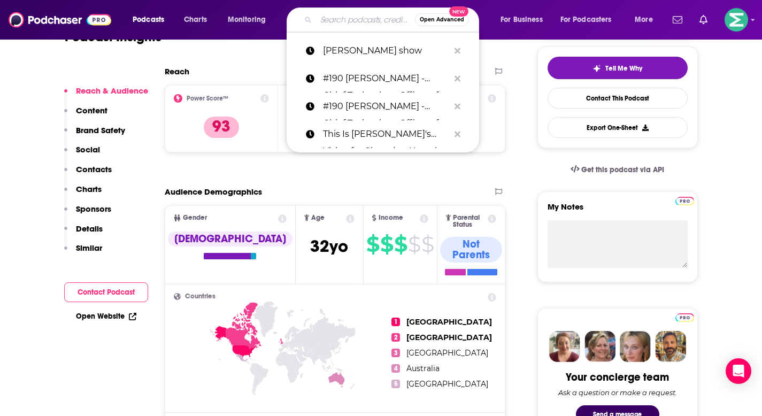
click at [357, 26] on input "Search podcasts, credits, & more..." at bounding box center [365, 19] width 99 height 17
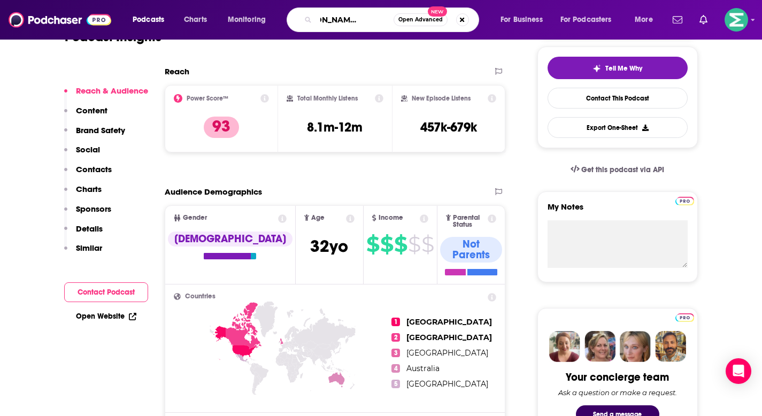
type input "shawn ryan show palantir"
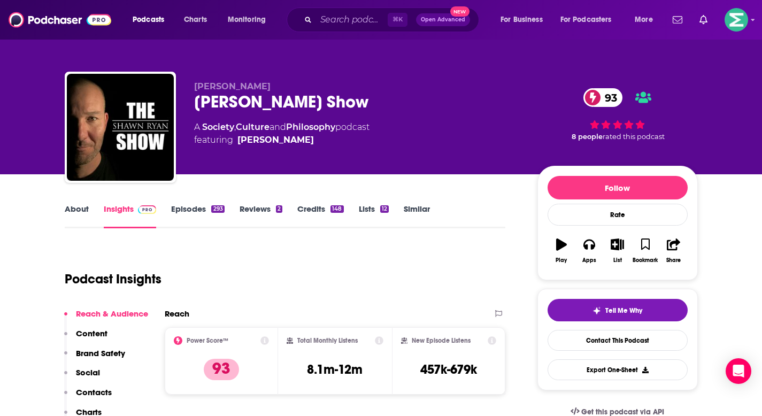
click at [202, 213] on link "Episodes 293" at bounding box center [197, 216] width 53 height 25
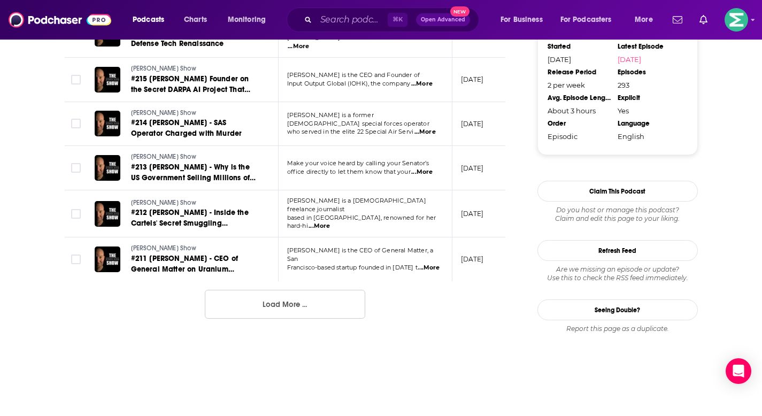
scroll to position [1189, 0]
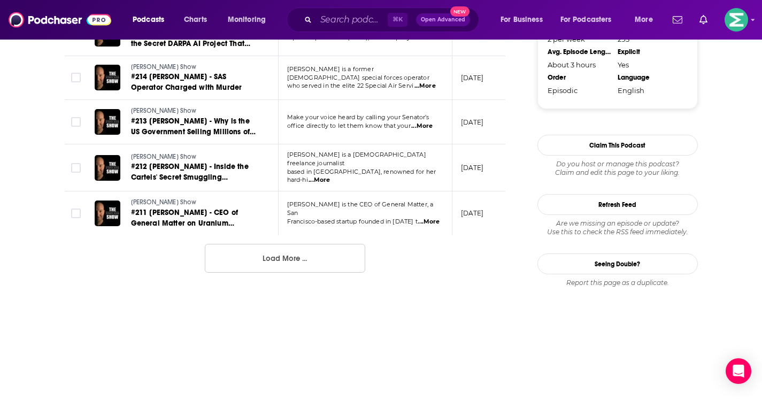
click at [322, 244] on button "Load More ..." at bounding box center [285, 258] width 160 height 29
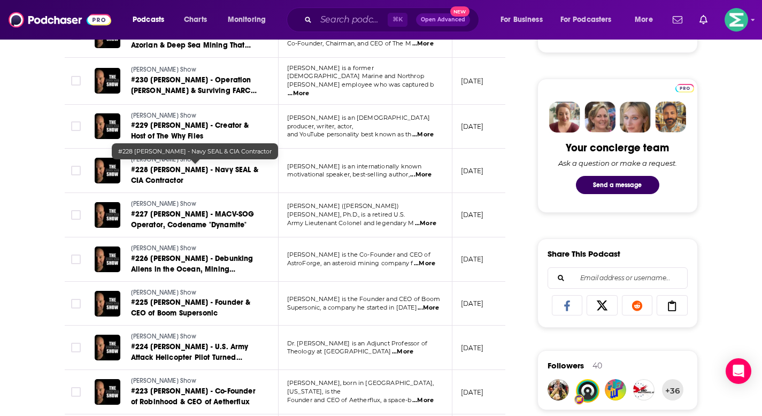
scroll to position [0, 0]
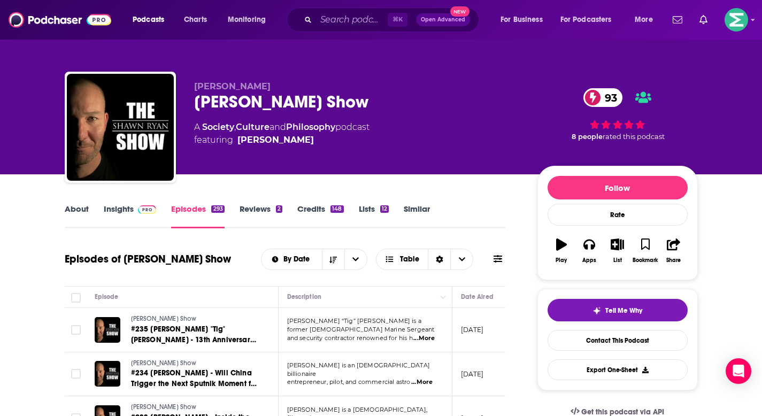
click at [114, 216] on link "Insights" at bounding box center [130, 216] width 53 height 25
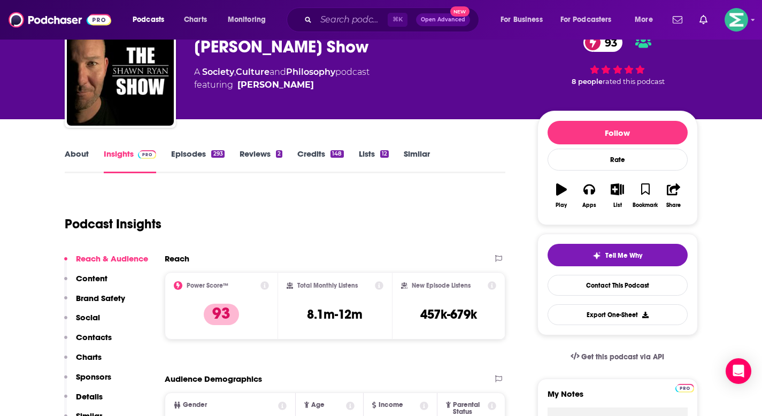
scroll to position [64, 0]
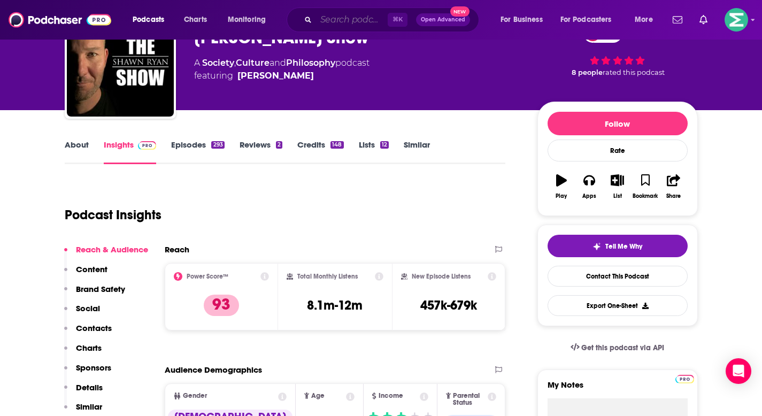
click at [344, 21] on input "Search podcasts, credits, & more..." at bounding box center [352, 19] width 72 height 17
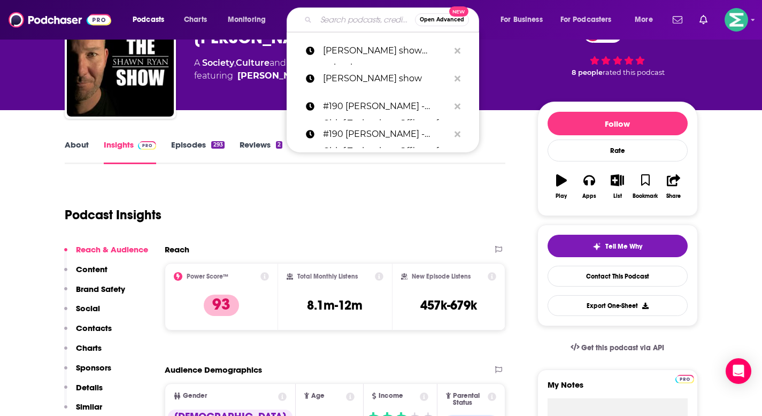
paste input "[PERSON_NAME], CTO of Palantir Technologies: Inside Palantir's Vision to Transf…"
type input "[PERSON_NAME], CTO of Palantir Technologies: Inside Palantir's Vision to Transf…"
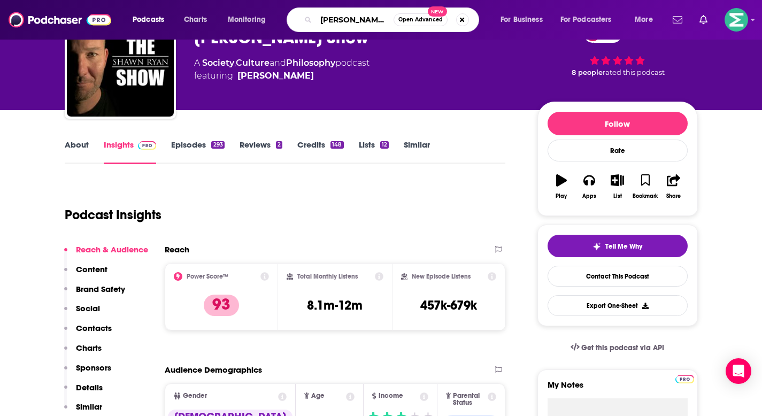
scroll to position [0, 301]
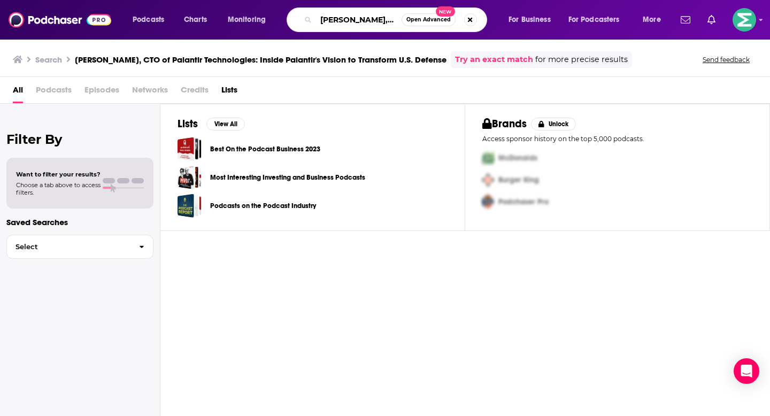
click at [366, 19] on input "[PERSON_NAME], CTO of Palantir Technologies: Inside Palantir's Vision to Transf…" at bounding box center [359, 19] width 86 height 17
type input "defensescoop"
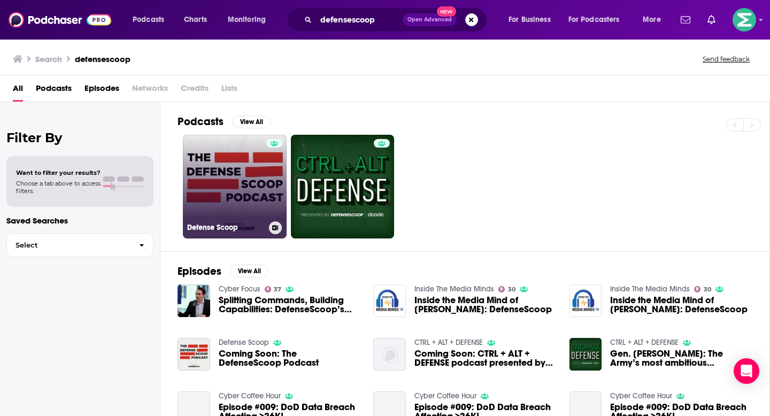
click at [215, 181] on link "Defense Scoop" at bounding box center [235, 187] width 104 height 104
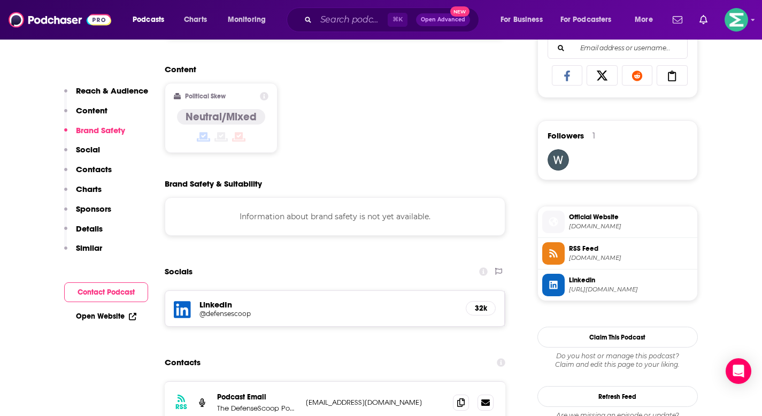
scroll to position [739, 0]
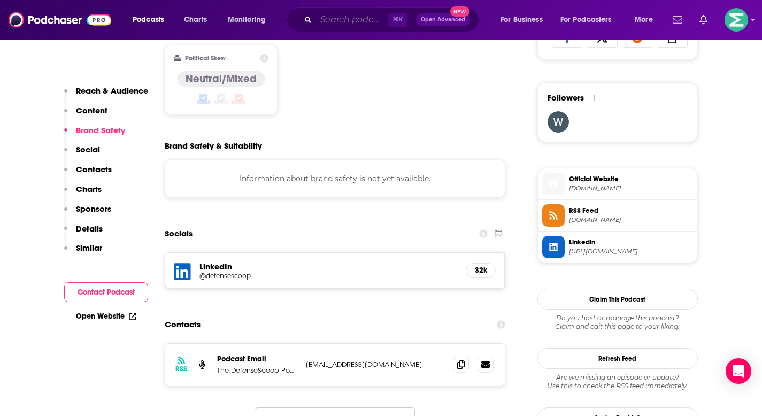
click at [337, 26] on input "Search podcasts, credits, & more..." at bounding box center [352, 19] width 72 height 17
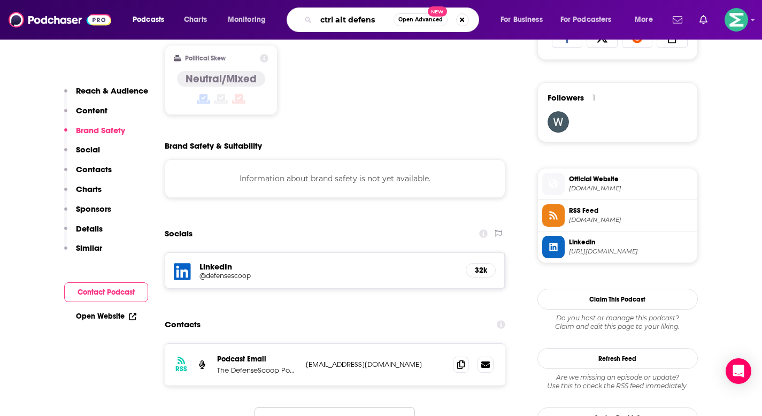
type input "ctrl alt defense"
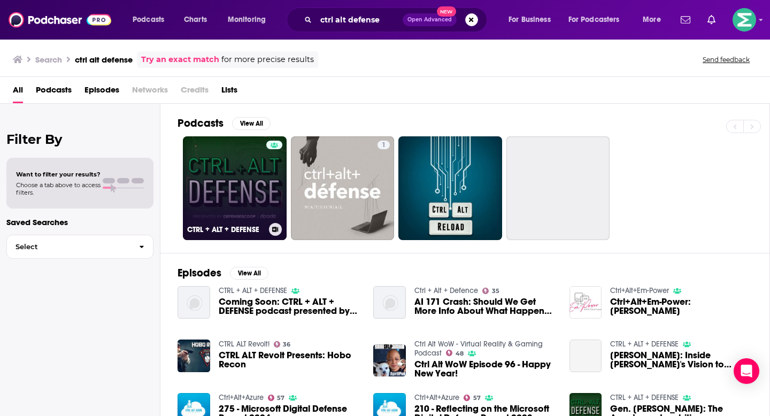
click at [202, 171] on link "CTRL + ALT + DEFENSE" at bounding box center [235, 188] width 104 height 104
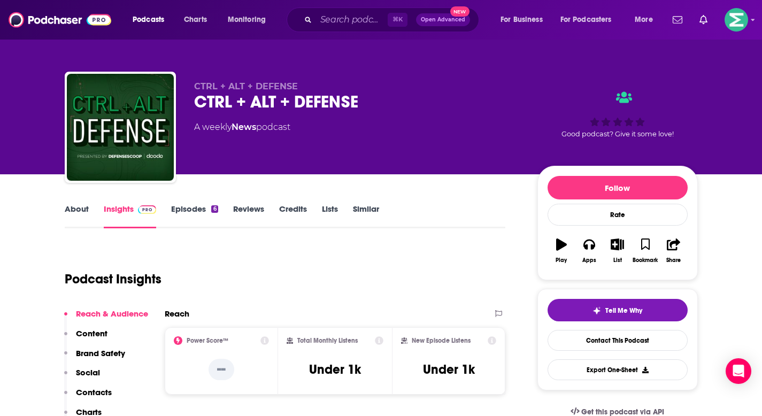
click at [198, 217] on link "Episodes 6" at bounding box center [194, 216] width 47 height 25
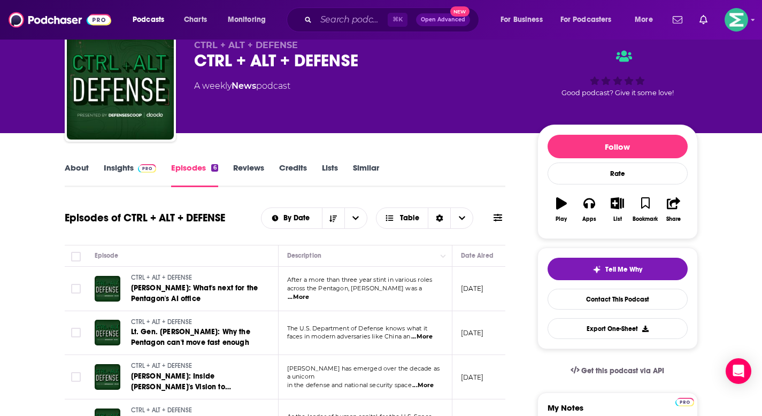
scroll to position [273, 0]
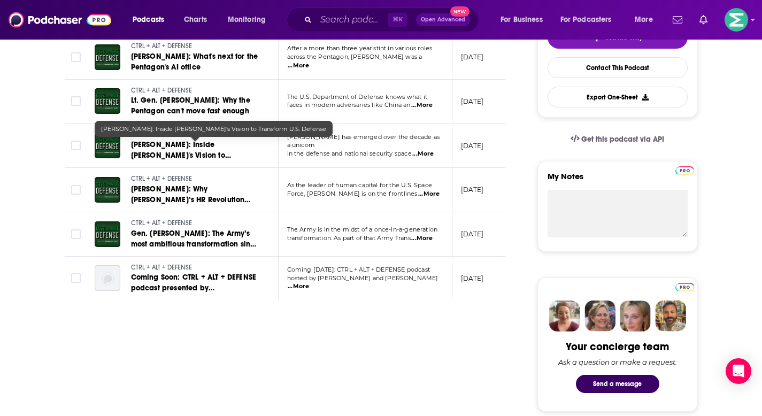
click at [203, 147] on span "[PERSON_NAME]: Inside [PERSON_NAME]'s Vision to Transform U.S. Defense" at bounding box center [181, 155] width 100 height 30
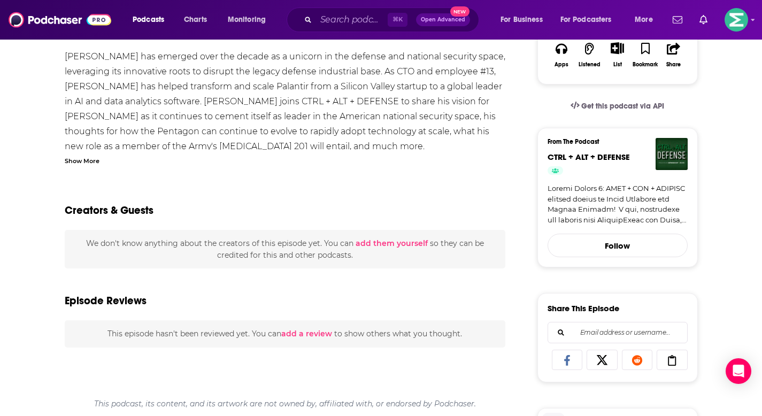
scroll to position [110, 0]
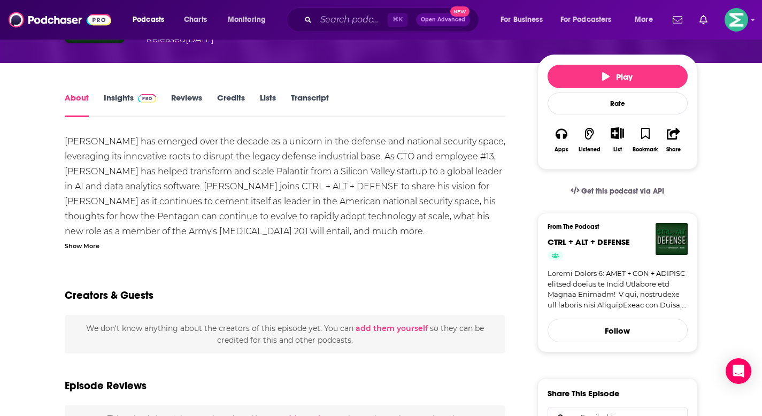
click at [91, 247] on div "Show More" at bounding box center [82, 245] width 35 height 10
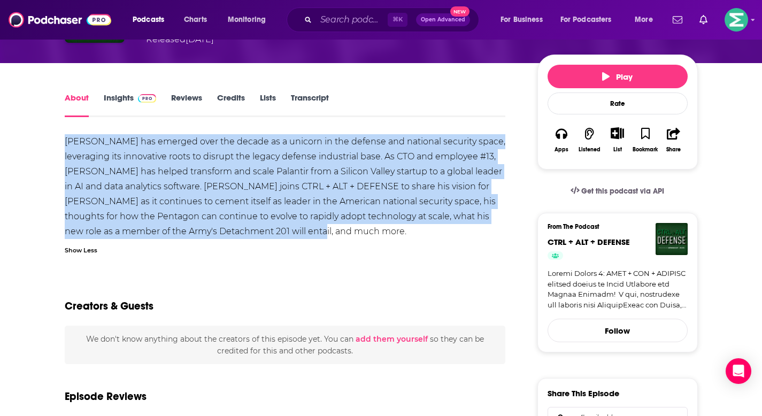
drag, startPoint x: 315, startPoint y: 235, endPoint x: 60, endPoint y: 140, distance: 272.6
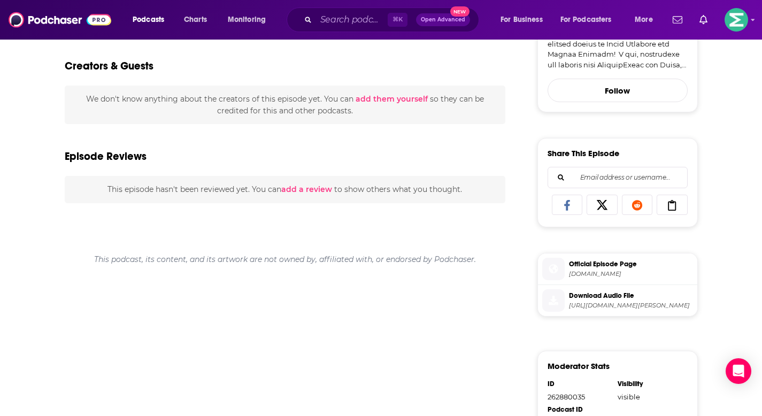
scroll to position [0, 0]
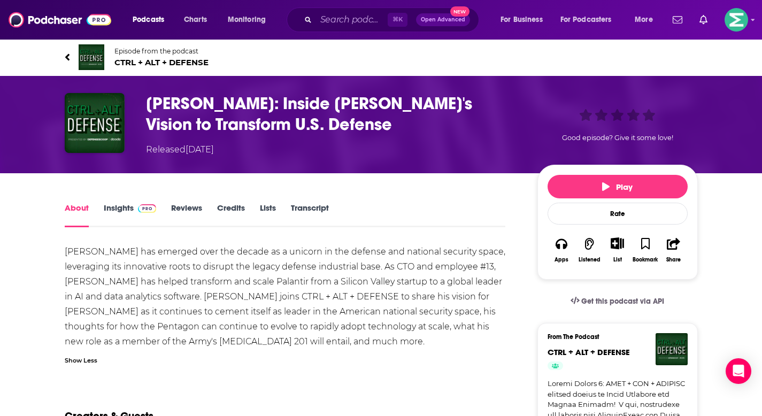
click at [102, 201] on div "About Insights Reviews Credits Lists Transcript" at bounding box center [285, 214] width 441 height 26
click at [121, 206] on link "Insights" at bounding box center [130, 215] width 53 height 25
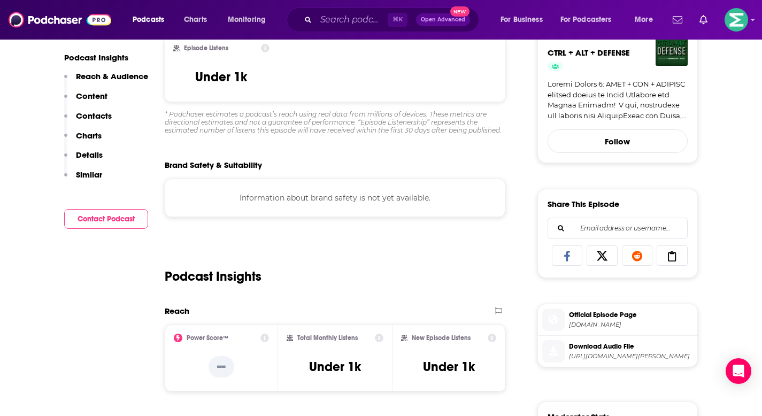
scroll to position [172, 0]
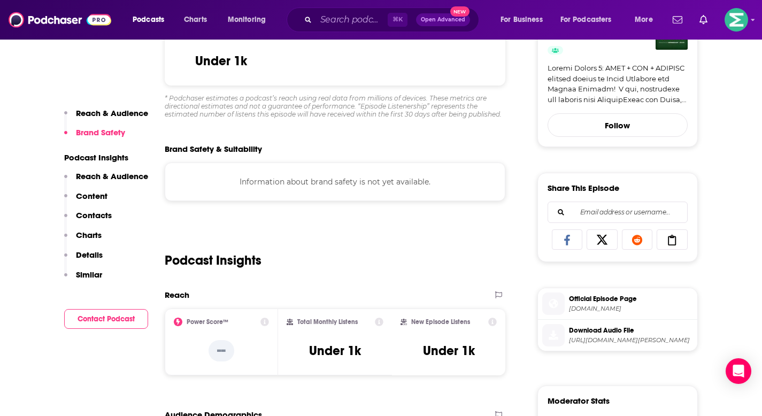
scroll to position [487, 0]
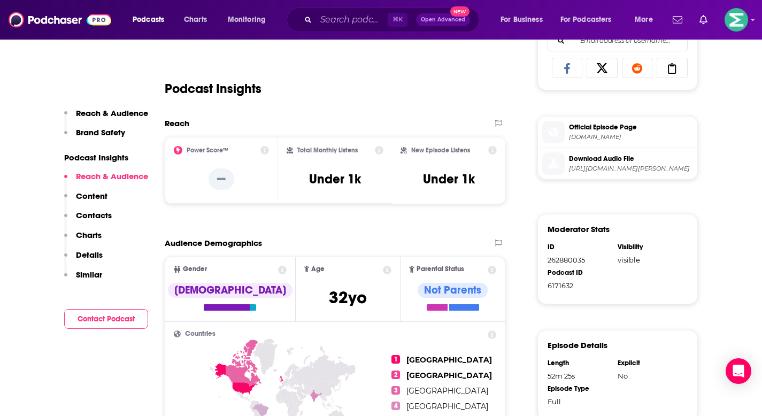
click at [349, 26] on div "⌘ K Open Advanced New" at bounding box center [383, 19] width 192 height 25
click at [349, 26] on input "Search podcasts, credits, & more..." at bounding box center [352, 19] width 72 height 17
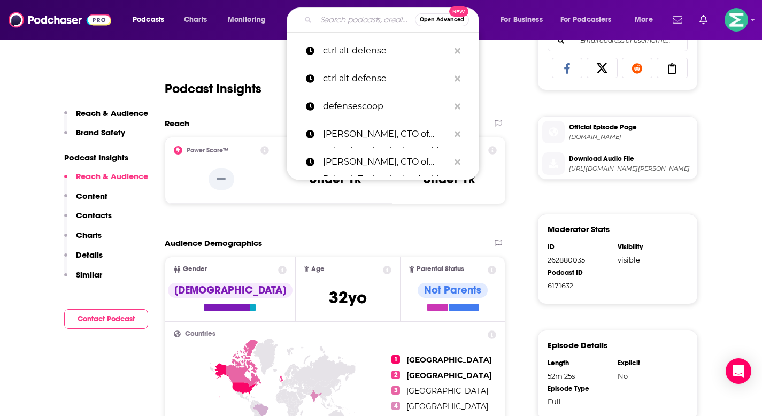
paste input "Palantir CEO [PERSON_NAME] | Forging the Technological Republic: Power, Purpose…"
type input "Palantir CEO [PERSON_NAME] | Forging the Technological Republic: Power, Purpose…"
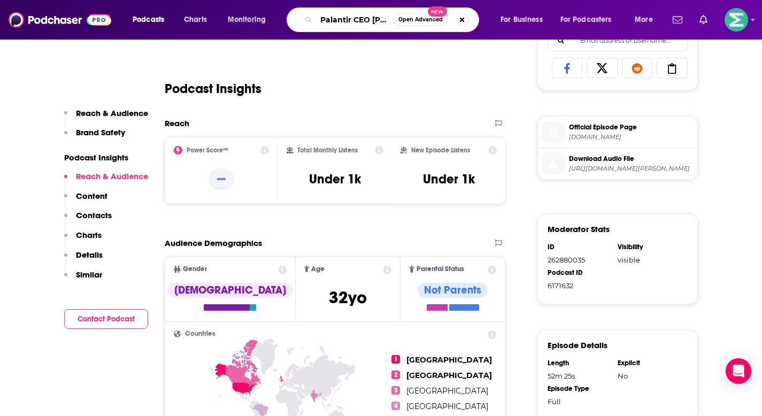
scroll to position [0, 361]
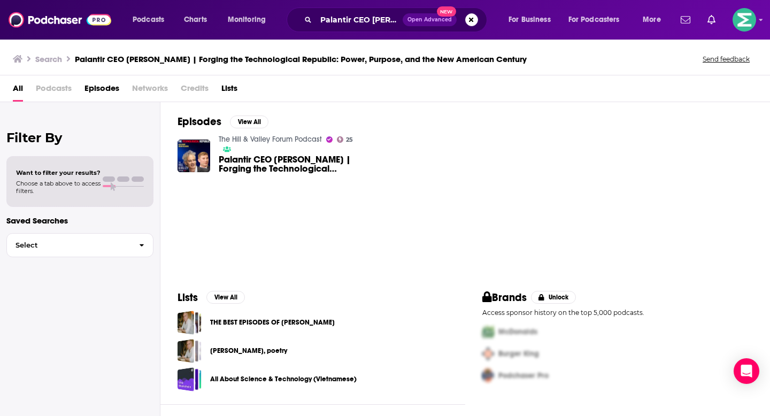
click at [281, 162] on span "Palantir CEO [PERSON_NAME] | Forging the Technological Republic: Power, Purpose…" at bounding box center [290, 164] width 142 height 18
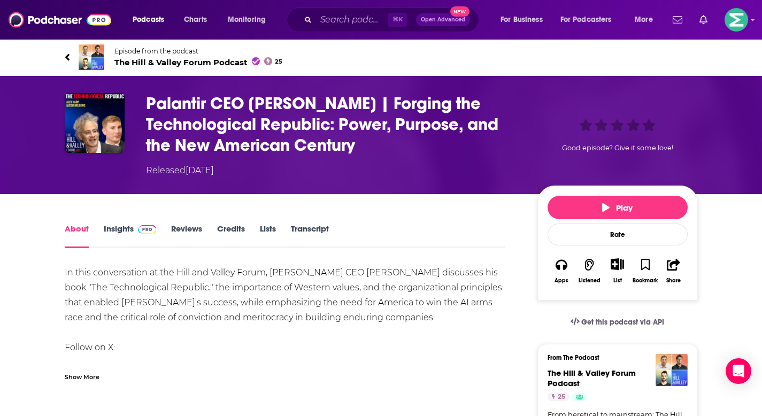
click at [121, 226] on link "Insights" at bounding box center [130, 235] width 53 height 25
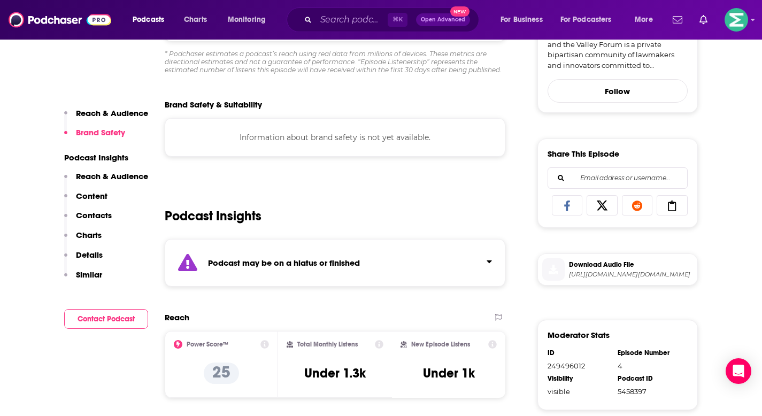
scroll to position [517, 0]
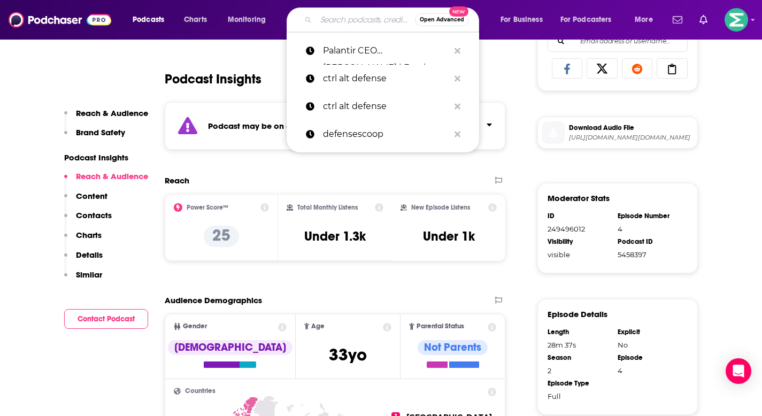
click at [342, 17] on input "Search podcasts, credits, & more..." at bounding box center [365, 19] width 99 height 17
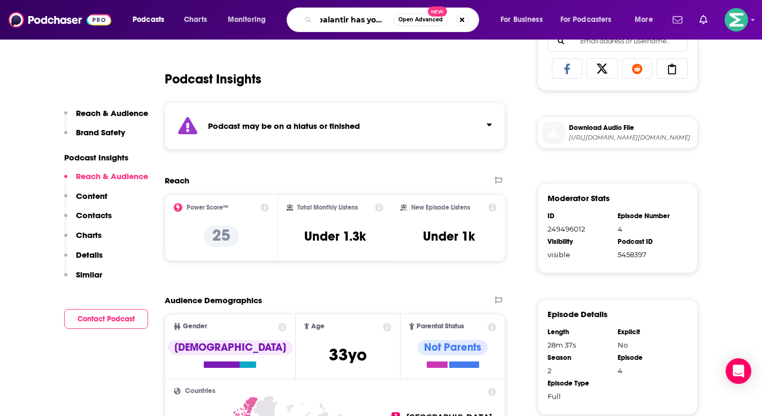
type input "palantir has your info"
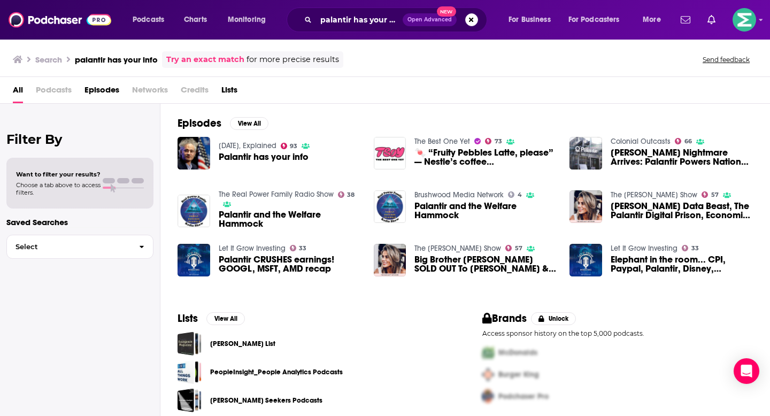
click at [262, 166] on div "[DATE], Explained 93 Palantir has your info" at bounding box center [264, 152] width 91 height 33
click at [262, 159] on span "Palantir has your info" at bounding box center [264, 156] width 90 height 9
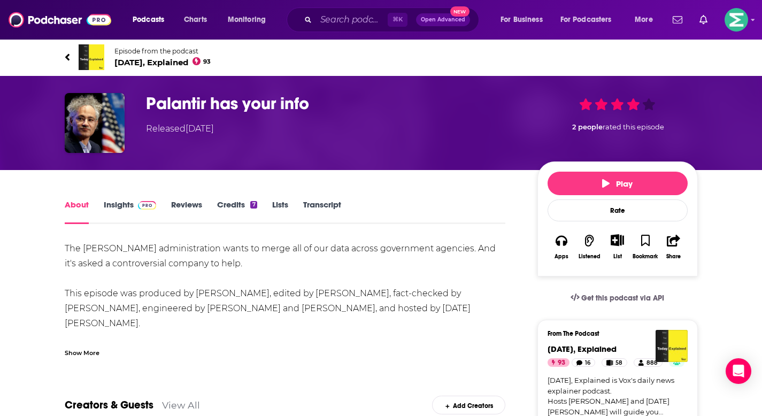
click at [146, 61] on span "[DATE], Explained 93" at bounding box center [162, 62] width 97 height 10
click at [597, 190] on button "Play" at bounding box center [617, 184] width 140 height 24
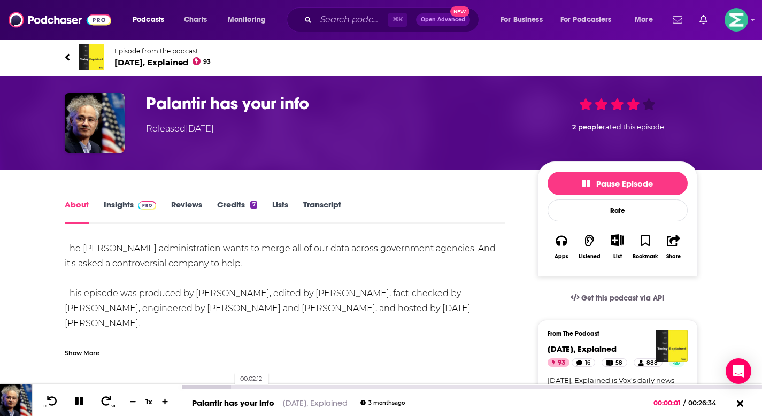
click at [229, 388] on div at bounding box center [206, 387] width 50 height 4
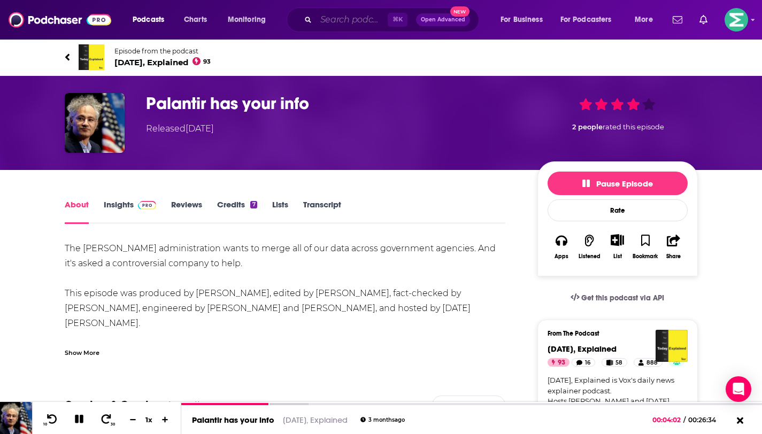
click at [331, 23] on input "Search podcasts, credits, & more..." at bounding box center [352, 19] width 72 height 17
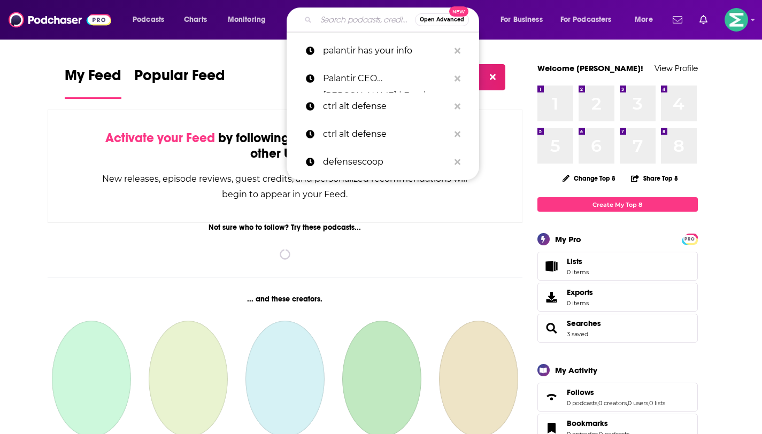
click at [332, 19] on input "Search podcasts, credits, & more..." at bounding box center [365, 19] width 99 height 17
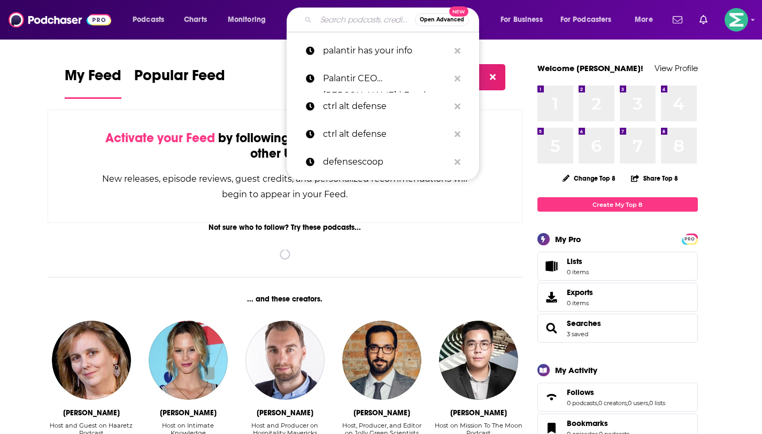
paste input "Ep 165: Shyam Sankar on a Defense Reformation"
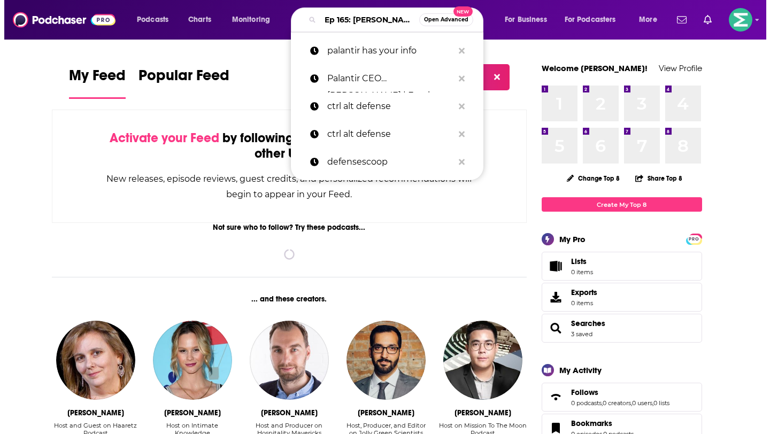
scroll to position [0, 121]
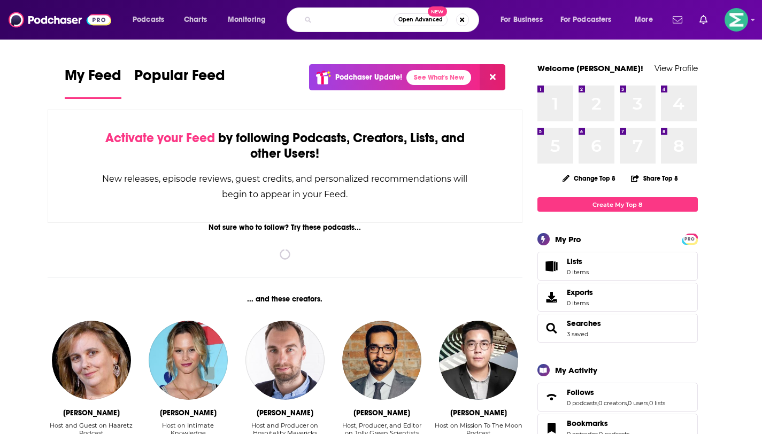
type input "Ep 165: Shyam Sankar on a Defense Reformation"
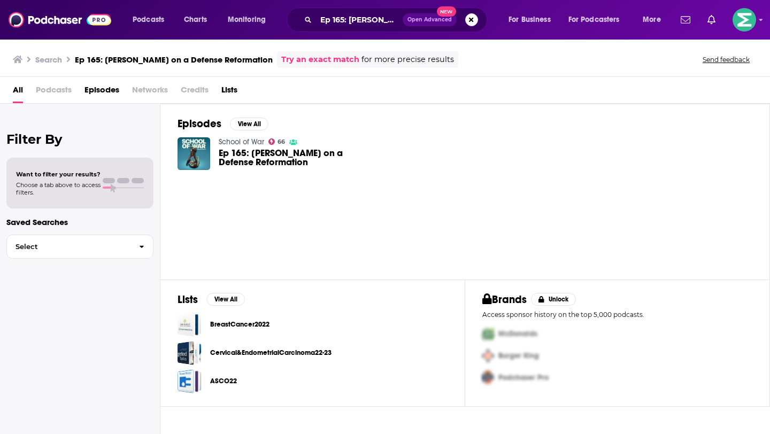
click at [267, 152] on span "Ep 165: Shyam Sankar on a Defense Reformation" at bounding box center [290, 158] width 142 height 18
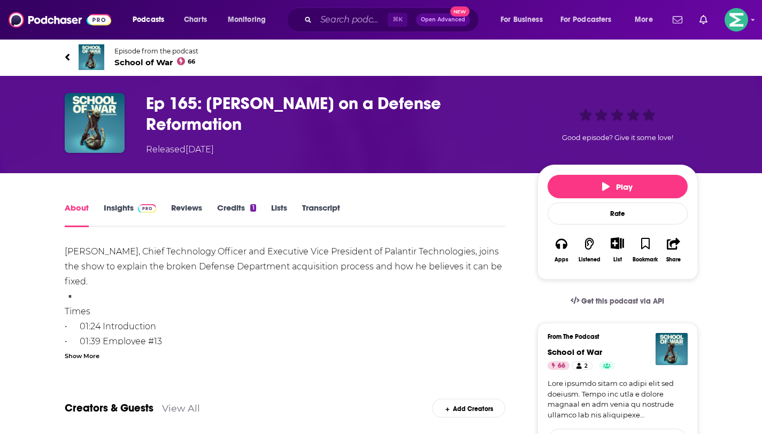
click at [117, 209] on link "Insights" at bounding box center [130, 215] width 53 height 25
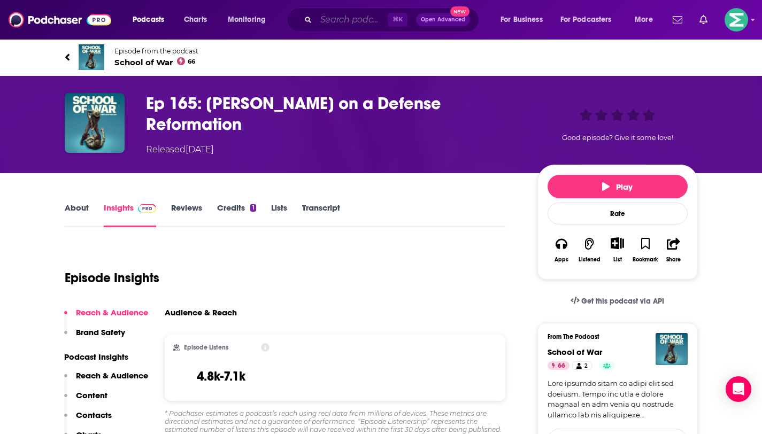
click at [353, 25] on input "Search podcasts, credits, & more..." at bounding box center [352, 19] width 72 height 17
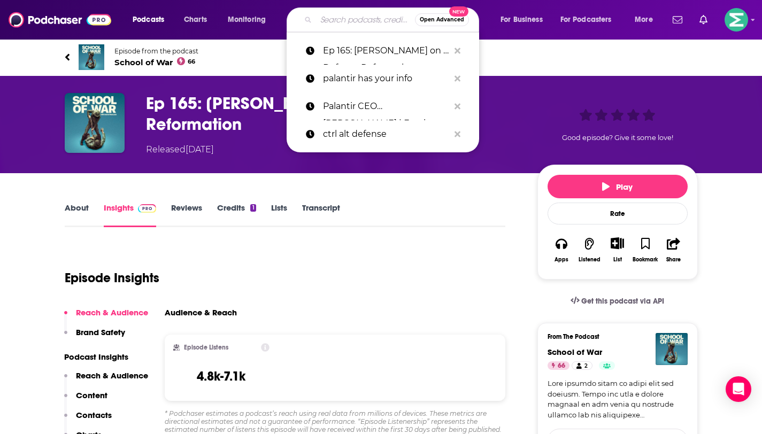
paste input "61. Harnessing Software Supremacy in Defense with Shyam Sankar"
type input "61. Harnessing Software Supremacy in Defense with Shyam Sankar"
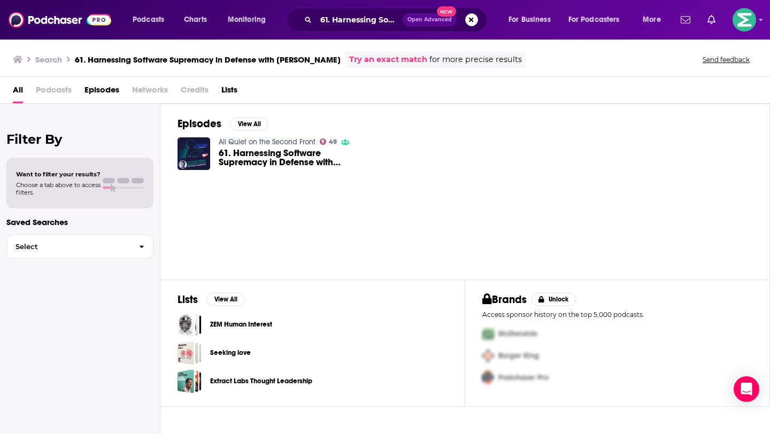
click at [246, 158] on span "61. Harnessing Software Supremacy in Defense with Shyam Sankar" at bounding box center [290, 158] width 142 height 18
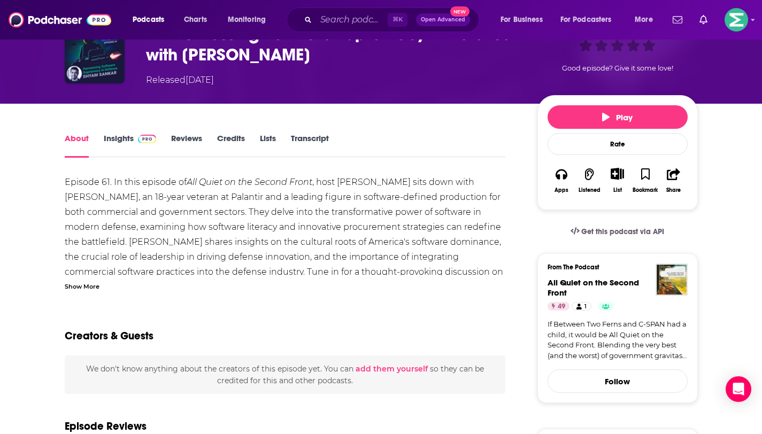
scroll to position [4, 0]
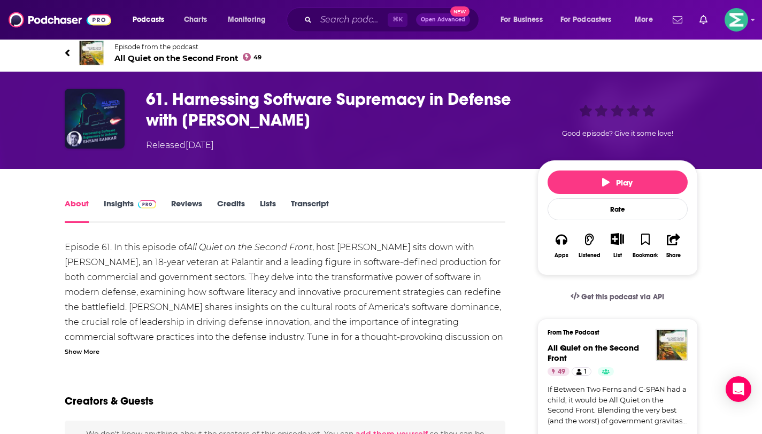
click at [118, 210] on link "Insights" at bounding box center [130, 210] width 53 height 25
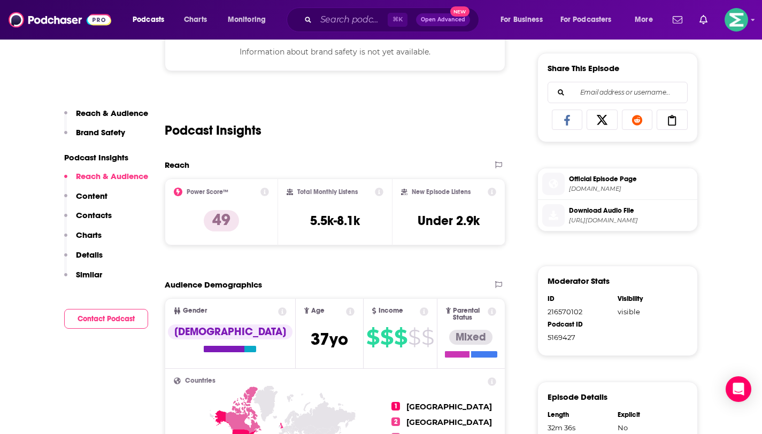
scroll to position [447, 0]
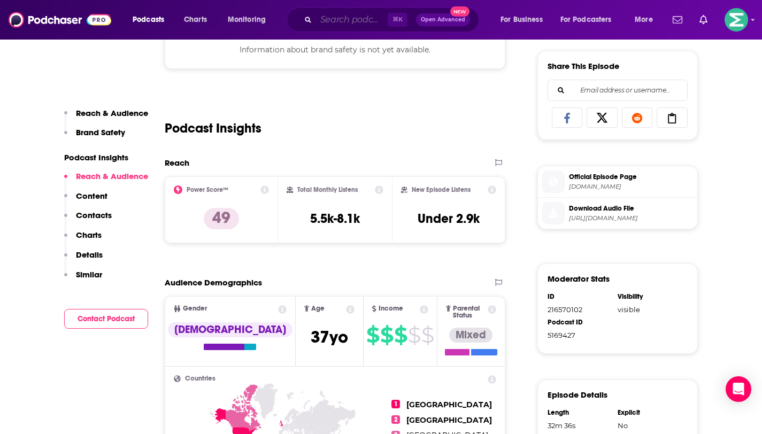
click at [358, 21] on input "Search podcasts, credits, & more..." at bounding box center [352, 19] width 72 height 17
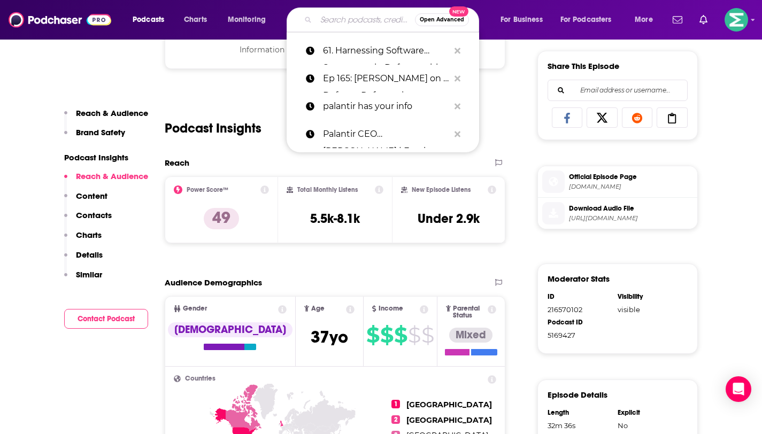
paste input "Shyam Sankar on next phase of the artificial intelligence revolution"
type input "Shyam Sankar on next phase of the artificial intelligence revolution"
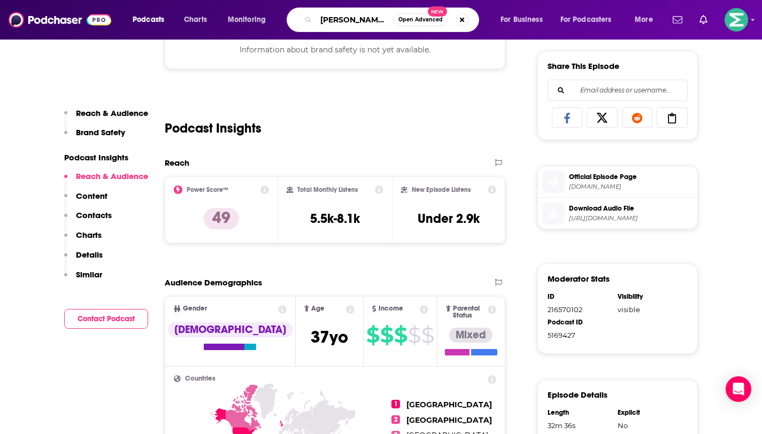
scroll to position [0, 196]
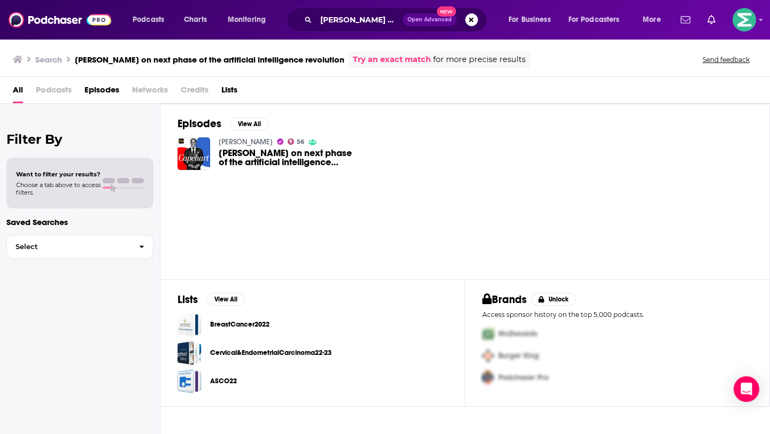
click at [244, 158] on span "Shyam Sankar on next phase of the artificial intelligence revolution" at bounding box center [290, 158] width 142 height 18
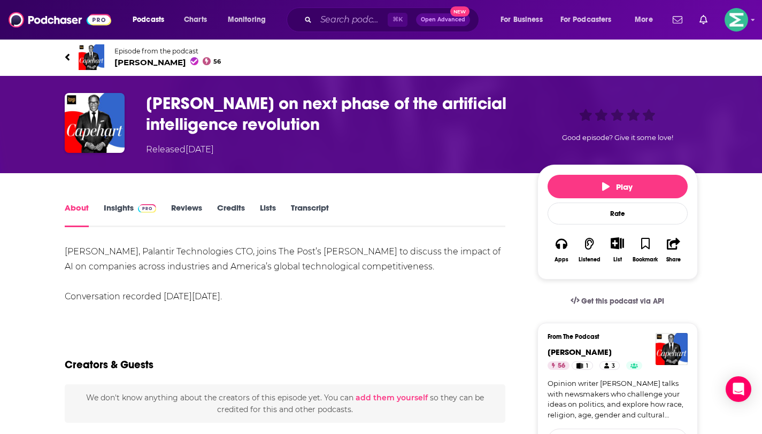
click at [127, 210] on link "Insights" at bounding box center [130, 215] width 53 height 25
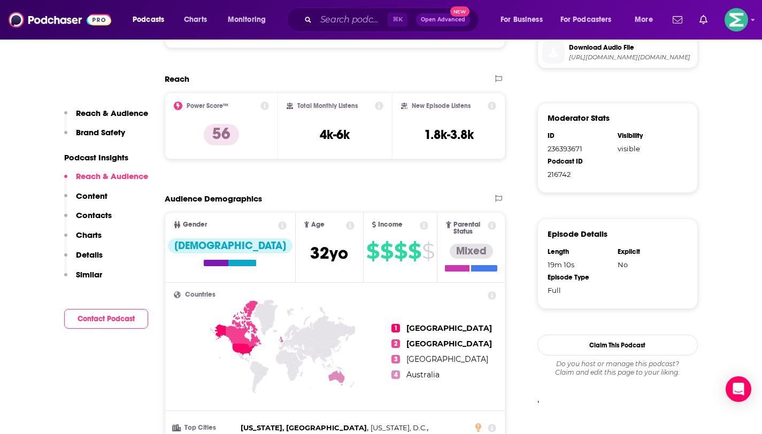
scroll to position [653, 0]
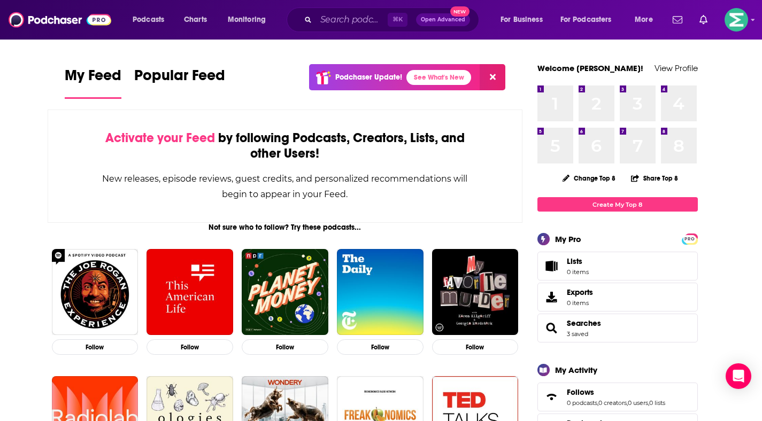
click at [356, 28] on div "⌘ K Open Advanced New" at bounding box center [383, 19] width 192 height 25
click at [357, 19] on input "Search podcasts, credits, & more..." at bounding box center [352, 19] width 72 height 17
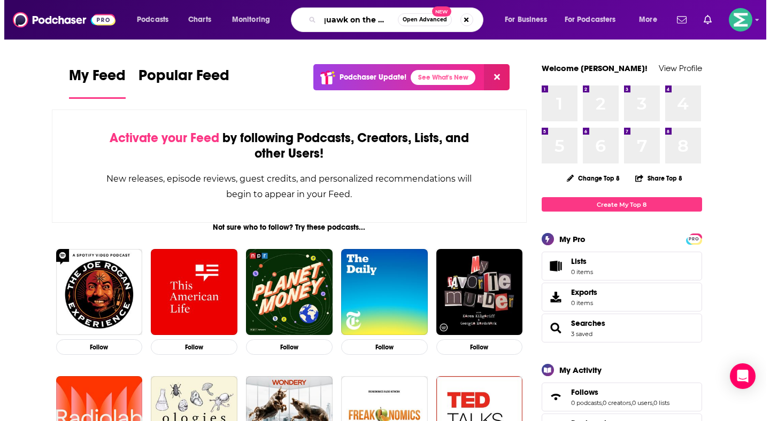
scroll to position [0, 16]
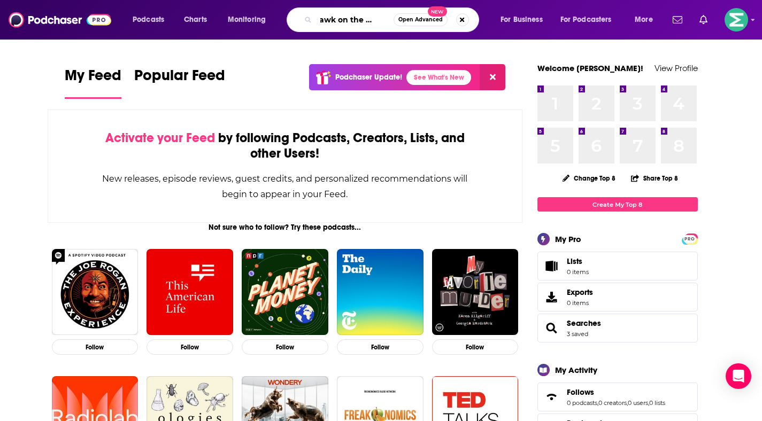
type input "squawk on the street"
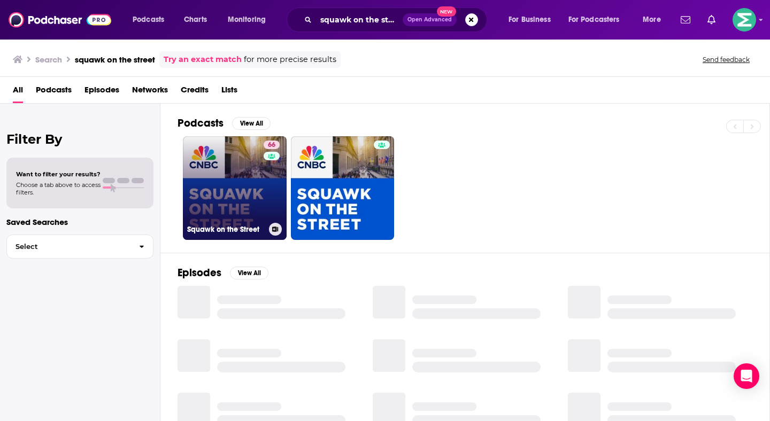
click at [238, 179] on link "66 Squawk on the Street" at bounding box center [235, 188] width 104 height 104
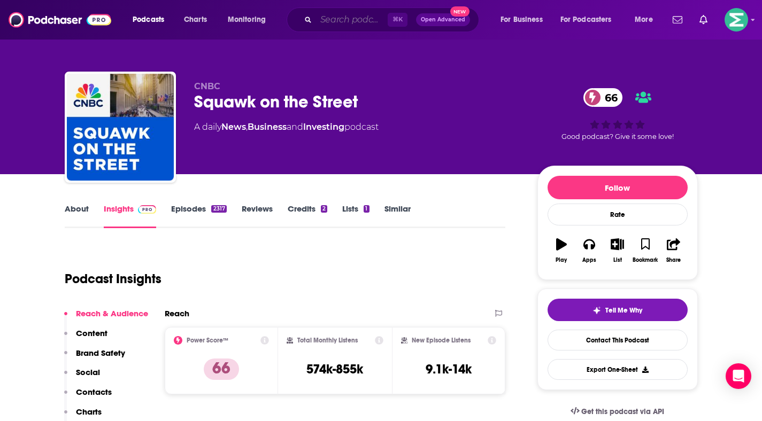
click at [345, 25] on input "Search podcasts, credits, & more..." at bounding box center [352, 19] width 72 height 17
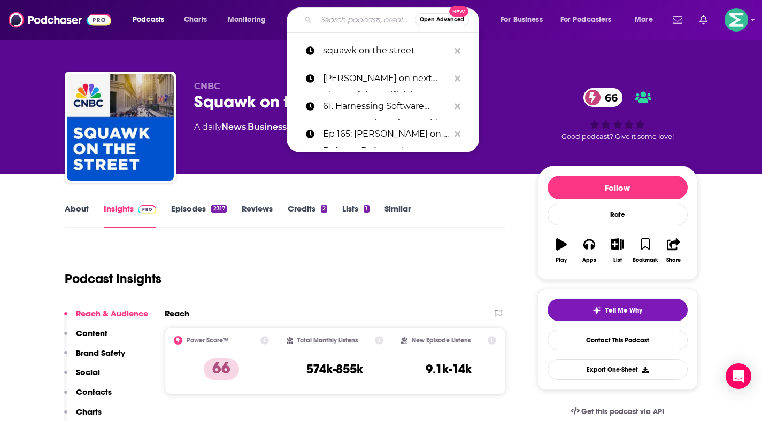
paste input "SOTS 2nd Hour: Palantir CEO, Plus: Trump-Xi Trade Call, Broadcom Expectations 6…"
type input "SOTS 2nd Hour: Palantir CEO, Plus: Trump-Xi Trade Call, Broadcom Expectations 6…"
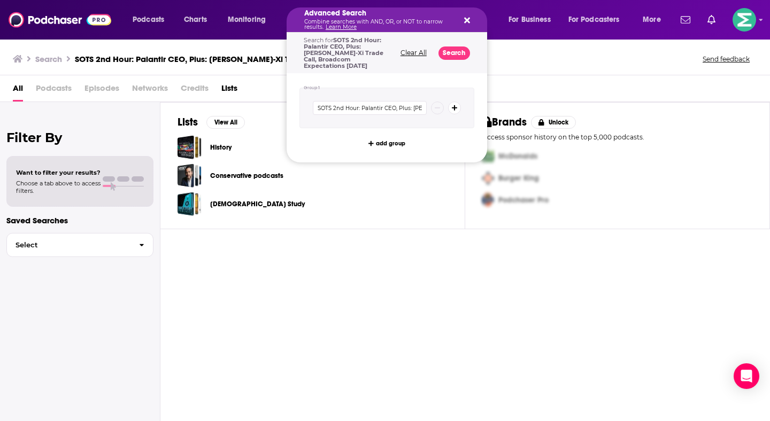
click at [464, 19] on icon "Search podcasts, credits, & more..." at bounding box center [467, 20] width 6 height 9
drag, startPoint x: 341, startPoint y: 19, endPoint x: 277, endPoint y: 14, distance: 63.8
click at [464, 19] on icon "Search podcasts, credits, & more..." at bounding box center [467, 21] width 6 height 6
click at [369, 103] on input "SOTS 2nd Hour: Palantir CEO, Plus: Trump-Xi Trade Call, Broadcom Expectations 6…" at bounding box center [370, 108] width 114 height 14
drag, startPoint x: 360, startPoint y: 101, endPoint x: 299, endPoint y: 101, distance: 60.4
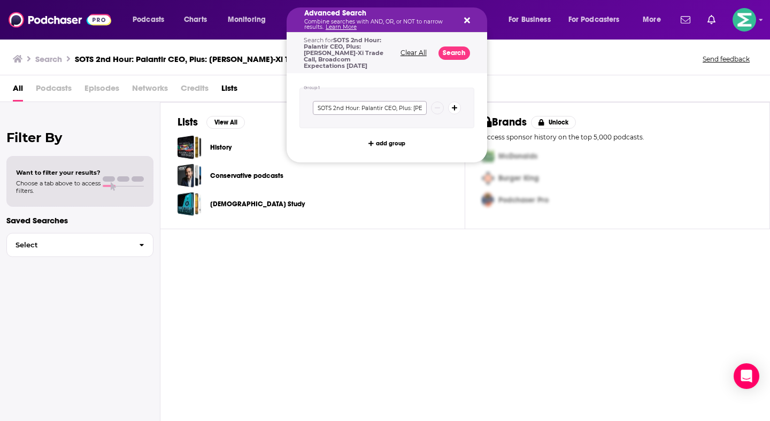
click at [299, 101] on div "SOTS 2nd Hour: Palantir CEO, Plus: Trump-Xi Trade Call, Broadcom Expectations 6…" at bounding box center [386, 108] width 175 height 41
type input "Palantir CEO, Plus: Trump-Xi Trade Call, Broadcom Expectations 6/5/25"
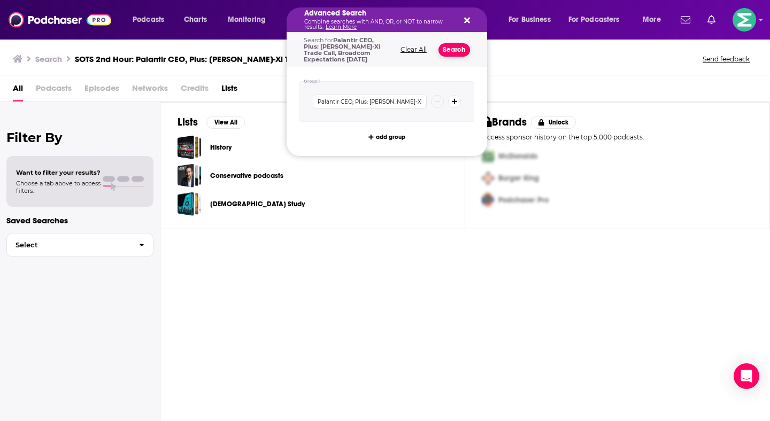
click at [458, 47] on button "Search" at bounding box center [454, 49] width 32 height 13
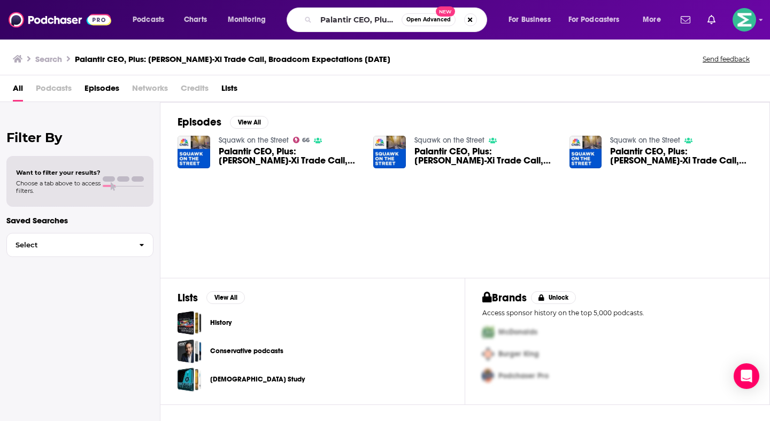
click at [263, 154] on span "Palantir CEO, Plus: Trump-Xi Trade Call, Broadcom Expectations 6/5/25" at bounding box center [290, 156] width 142 height 18
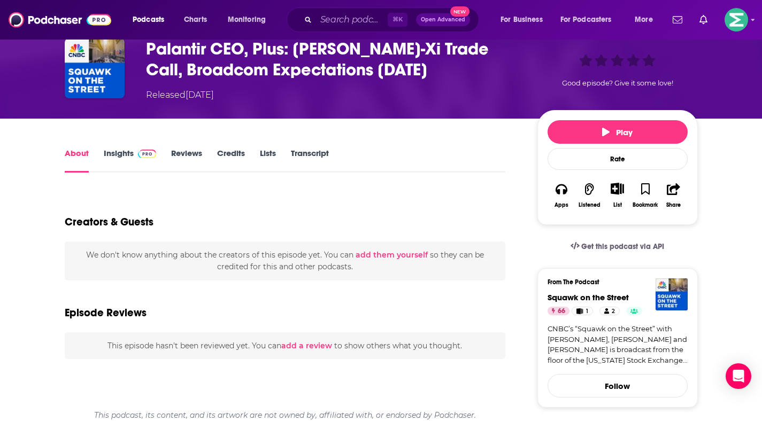
scroll to position [63, 0]
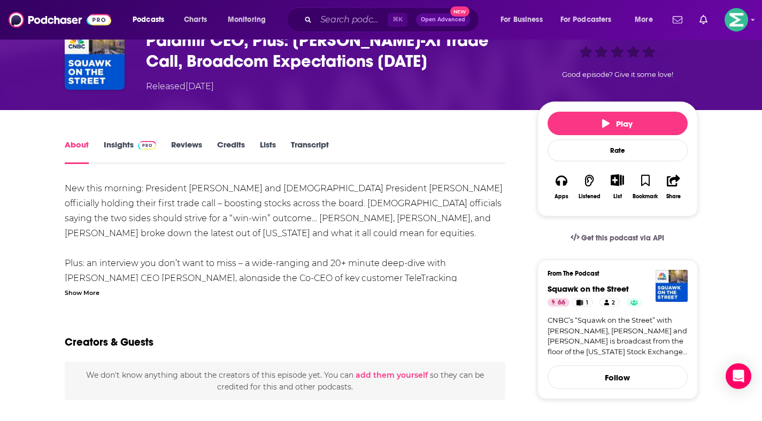
click at [127, 147] on link "Insights" at bounding box center [130, 152] width 53 height 25
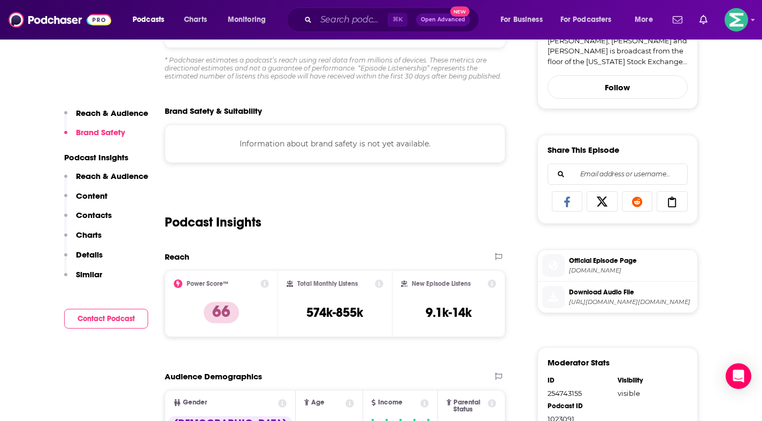
scroll to position [447, 0]
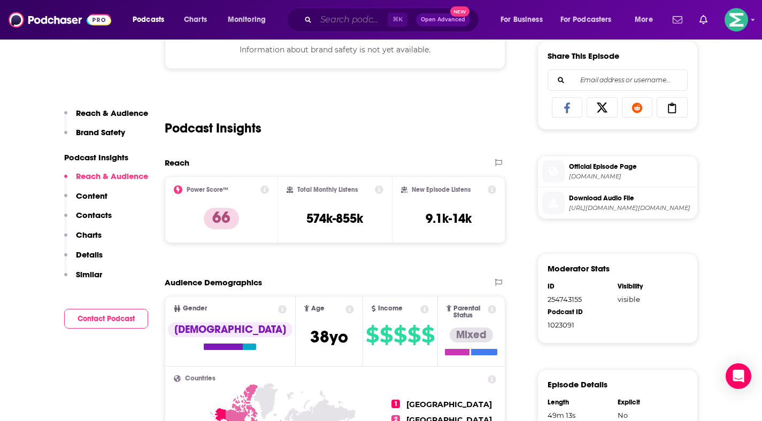
click at [318, 19] on input "Search podcasts, credits, & more..." at bounding box center [352, 19] width 72 height 17
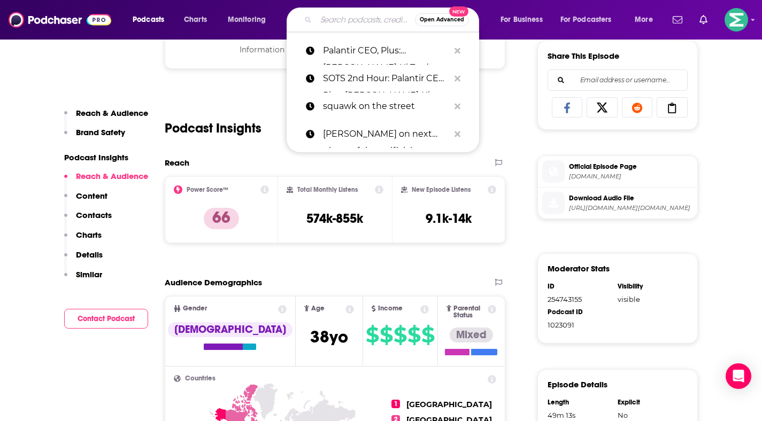
paste input "Palantir Technologies, CEO Alex Karp & the New Era of Tech Defense Contractors"
type input "Palantir Technologies, CEO Alex Karp & the New Era of Tech Defense Contractors"
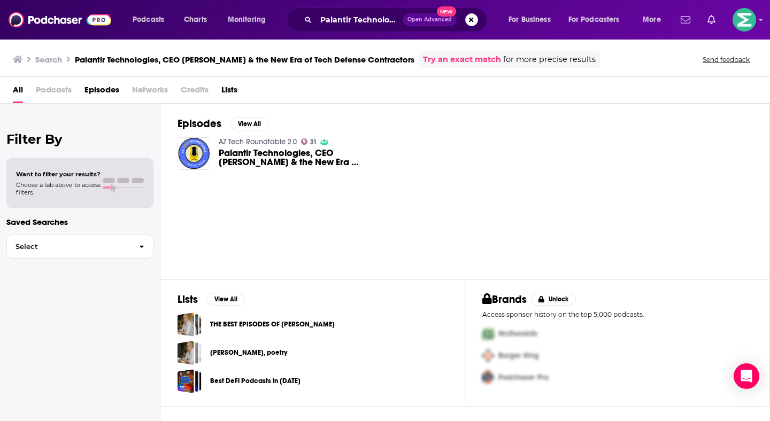
click at [270, 152] on span "Palantir Technologies, CEO Alex Karp & the New Era of Tech Defense Contractors …" at bounding box center [290, 158] width 142 height 18
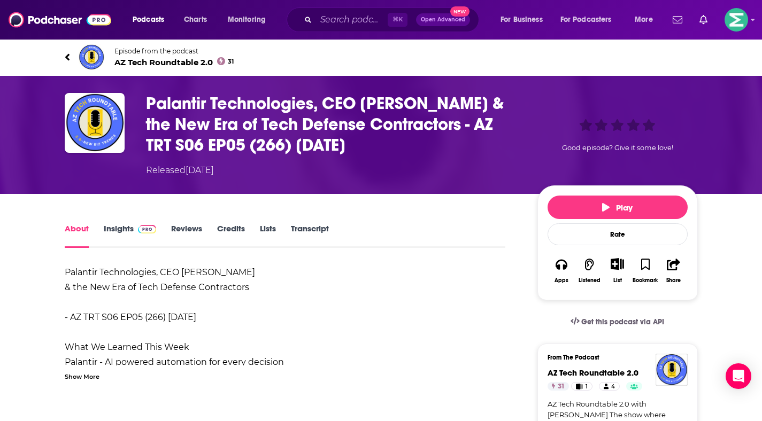
click at [123, 233] on link "Insights" at bounding box center [130, 235] width 53 height 25
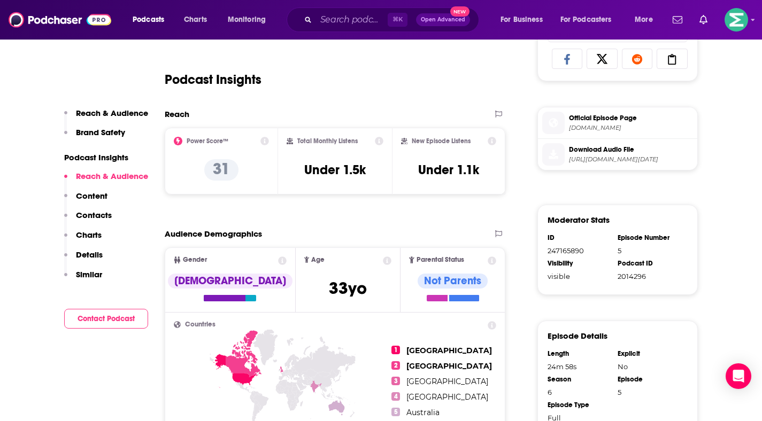
scroll to position [340, 0]
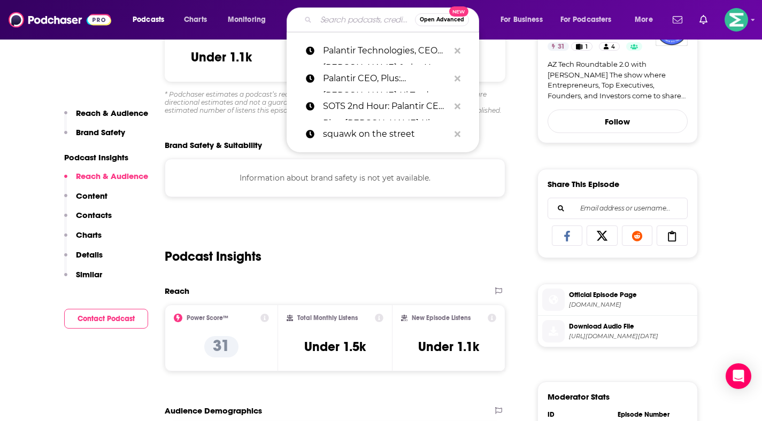
click at [367, 20] on input "Search podcasts, credits, & more..." at bounding box center [365, 19] width 99 height 17
paste input "Palantir: Pariah to Power Player"
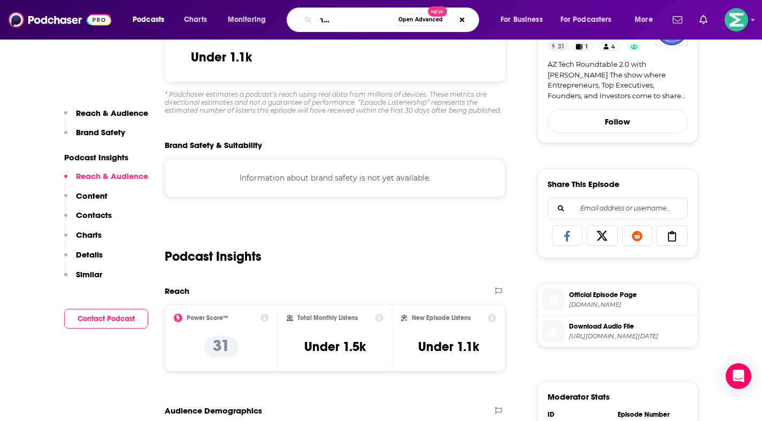
type input "Palantir: Pariah to Power Player"
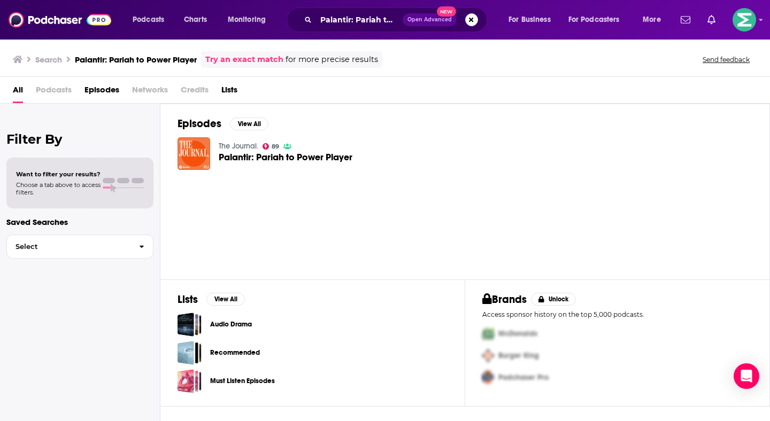
click at [284, 159] on span "Palantir: Pariah to Power Player" at bounding box center [286, 157] width 134 height 9
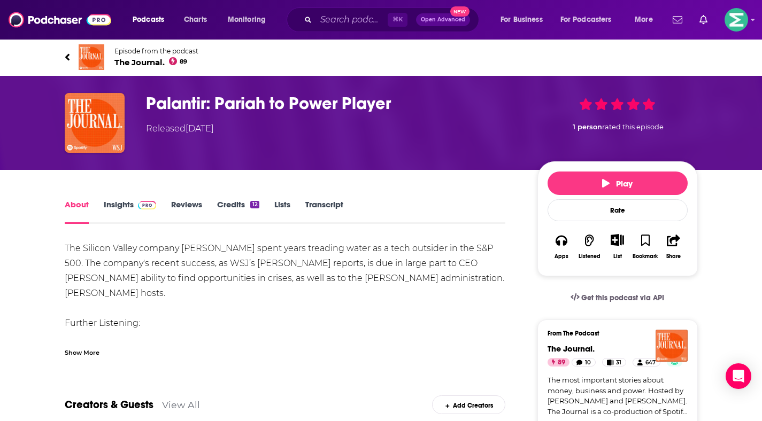
click at [124, 203] on link "Insights" at bounding box center [130, 211] width 53 height 25
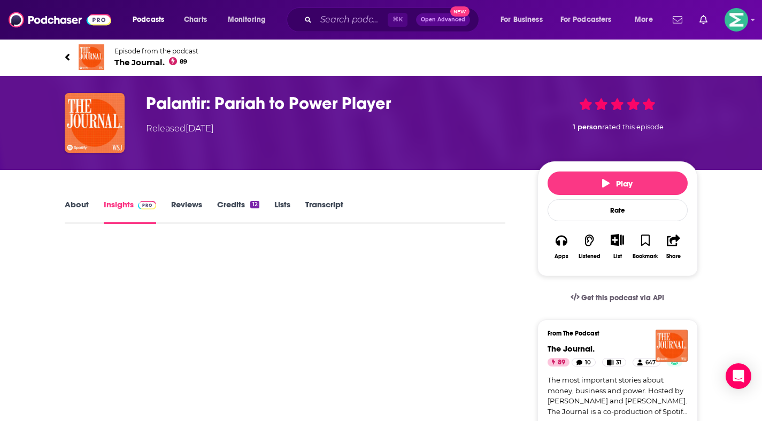
click at [67, 204] on link "About" at bounding box center [77, 211] width 24 height 25
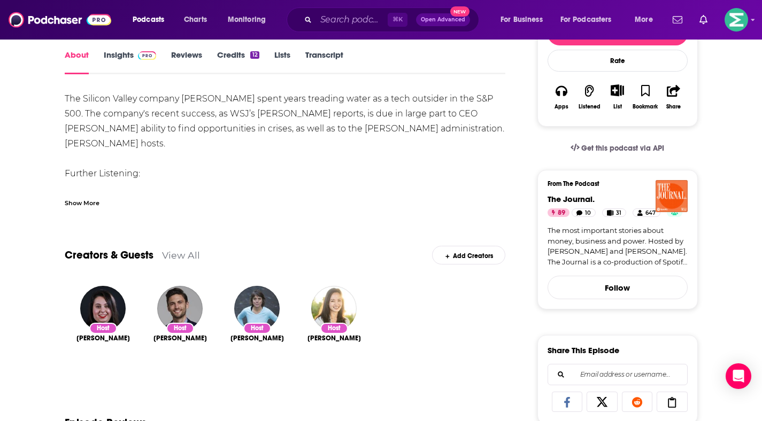
scroll to position [138, 0]
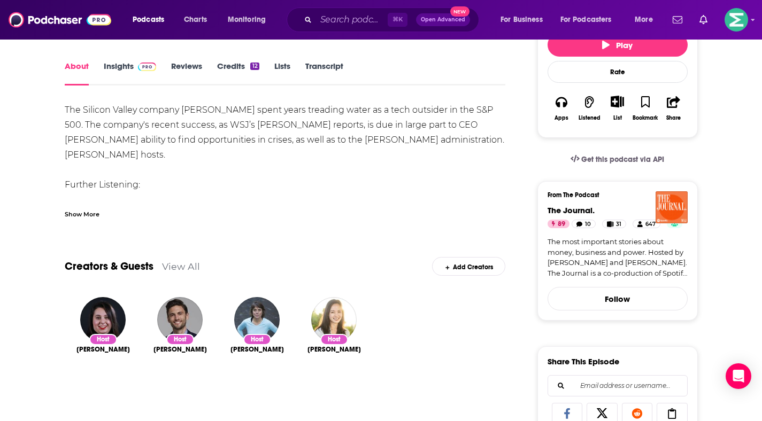
click at [123, 68] on link "Insights" at bounding box center [130, 73] width 53 height 25
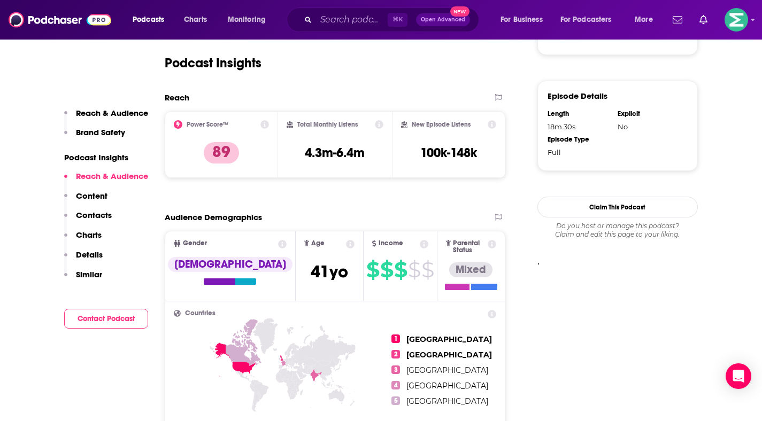
scroll to position [711, 0]
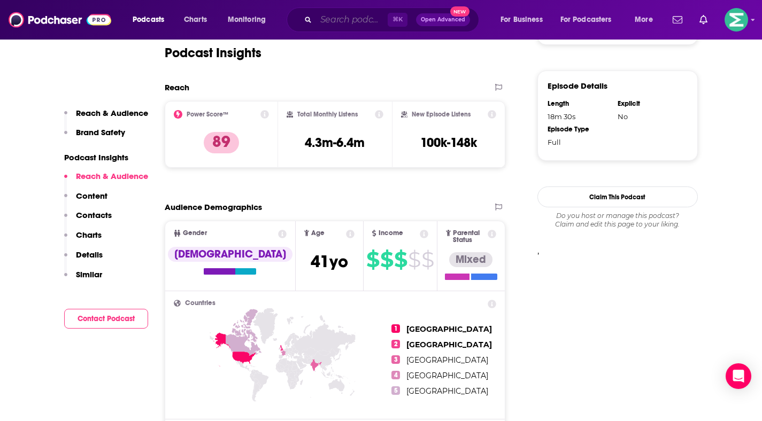
click at [345, 14] on input "Search podcasts, credits, & more..." at bounding box center [352, 19] width 72 height 17
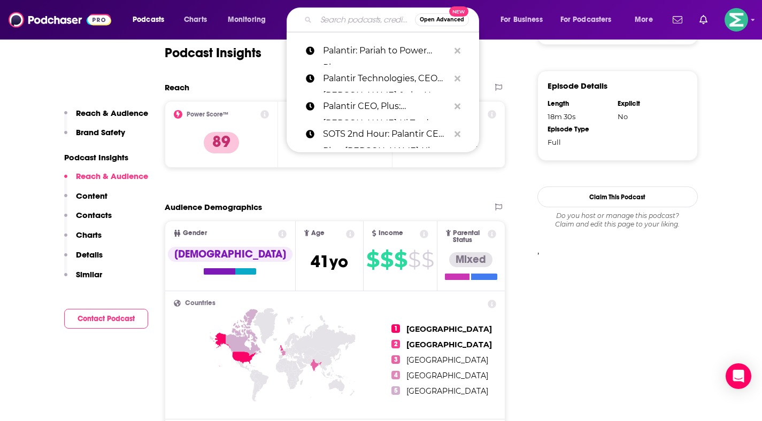
paste input "E138: Palantir CEO Alex Karp & Rep. Ritchie Torres on Innovation & The West | H…"
type input "E138: Palantir CEO Alex Karp & Rep. Ritchie Torres on Innovation & The West | H…"
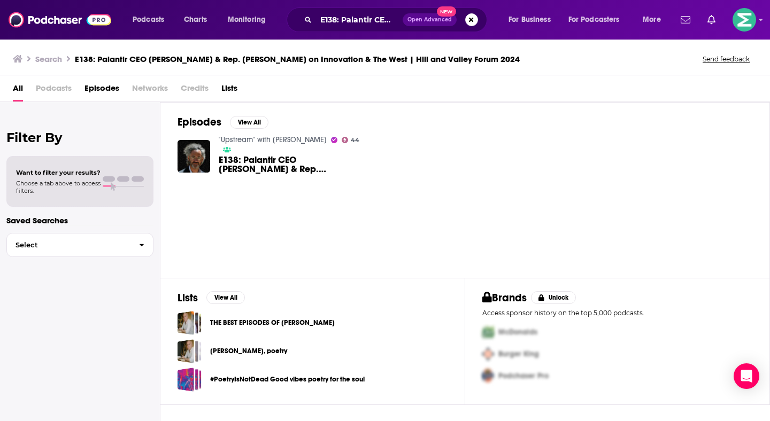
click at [328, 168] on span "E138: Palantir CEO Alex Karp & Rep. Ritchie Torres on Innovation & The West | H…" at bounding box center [290, 165] width 142 height 18
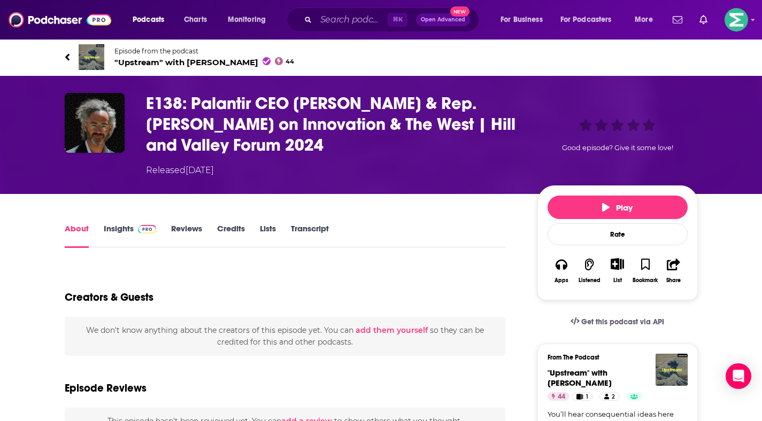
click at [117, 228] on link "Insights" at bounding box center [130, 235] width 53 height 25
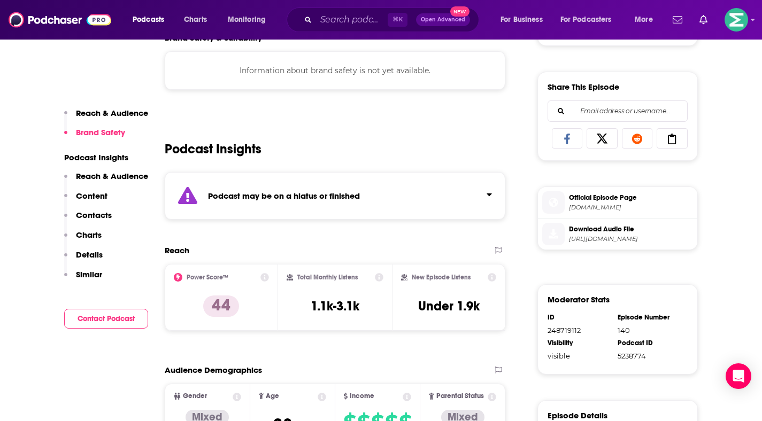
scroll to position [448, 0]
